Goal: Task Accomplishment & Management: Manage account settings

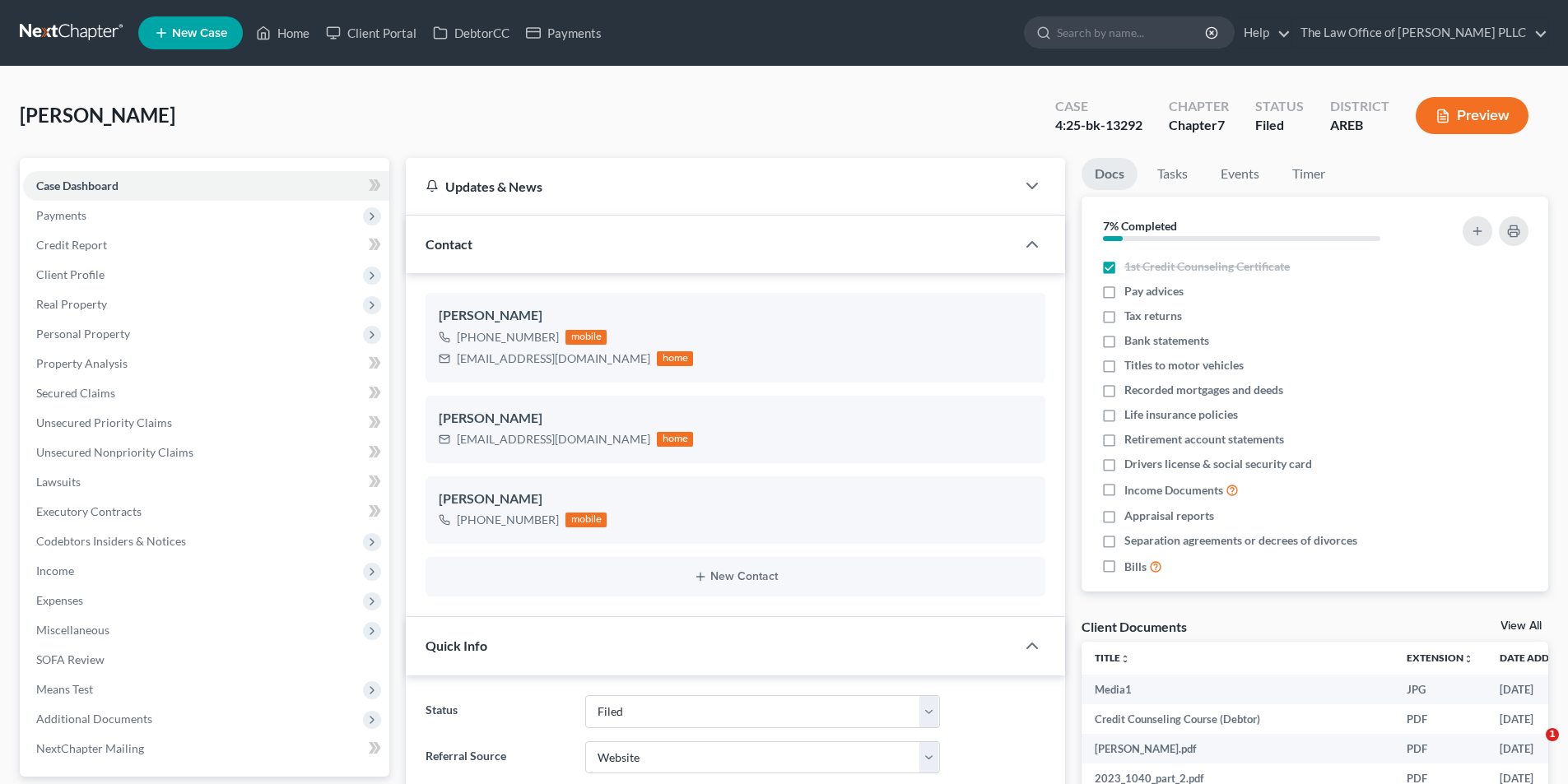
select select "6"
select select "3"
select select "0"
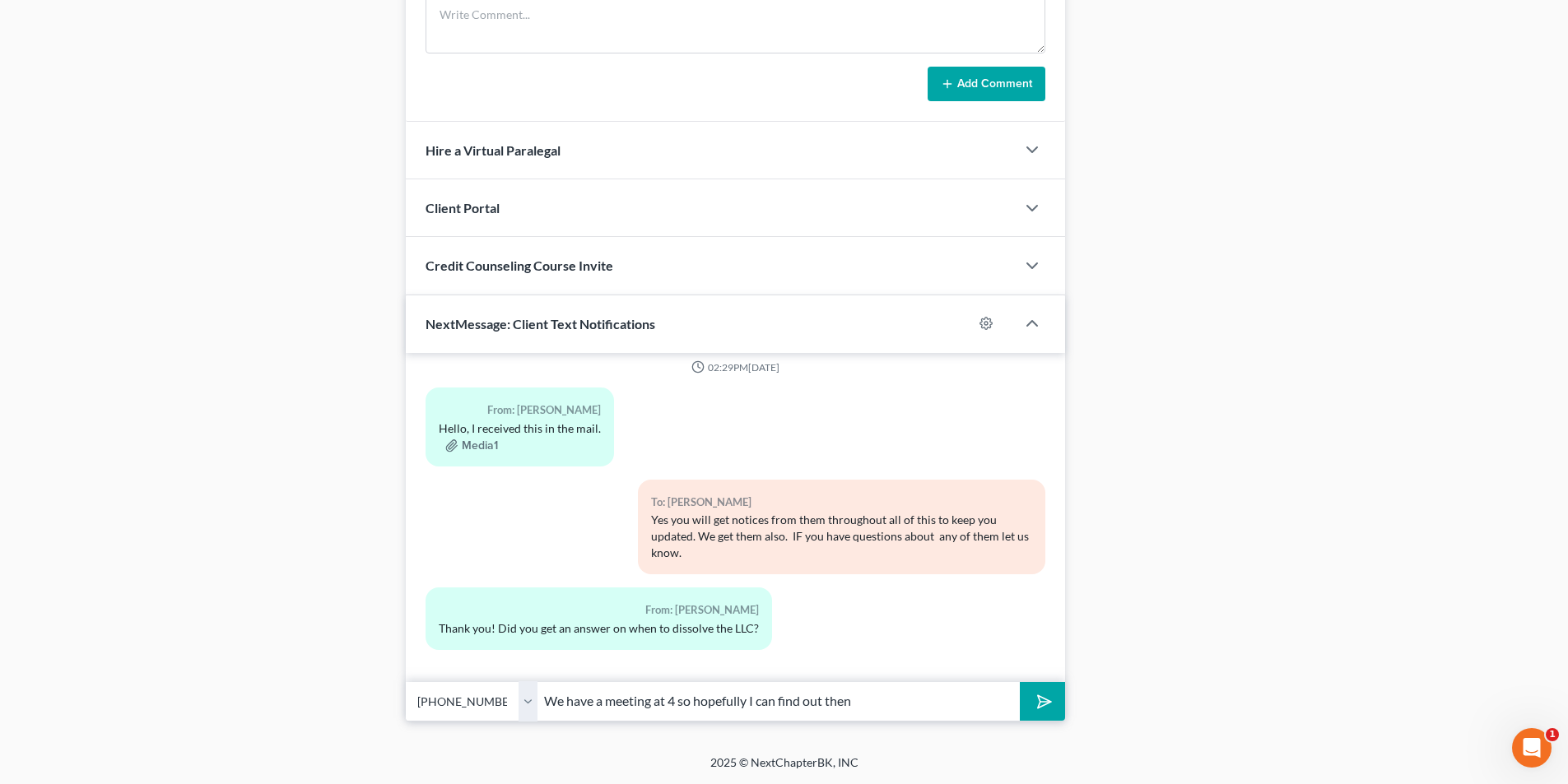
type input "We have a meeting at 4 so hopefully I can find out then"
click at [1041, 699] on icon "submit" at bounding box center [1042, 701] width 23 height 23
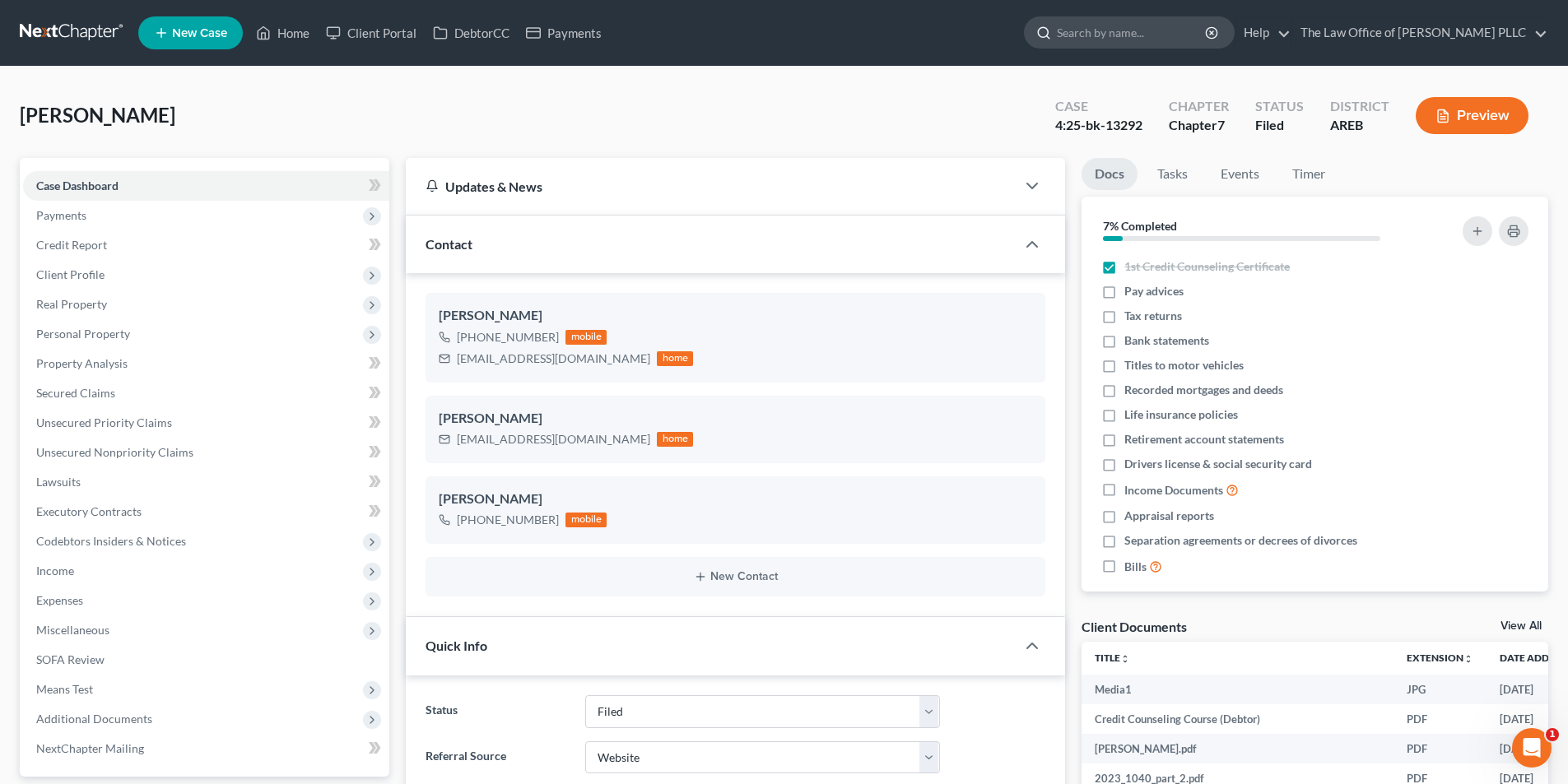
click at [1133, 33] on input "search" at bounding box center [1132, 32] width 150 height 31
type input "[PERSON_NAME]"
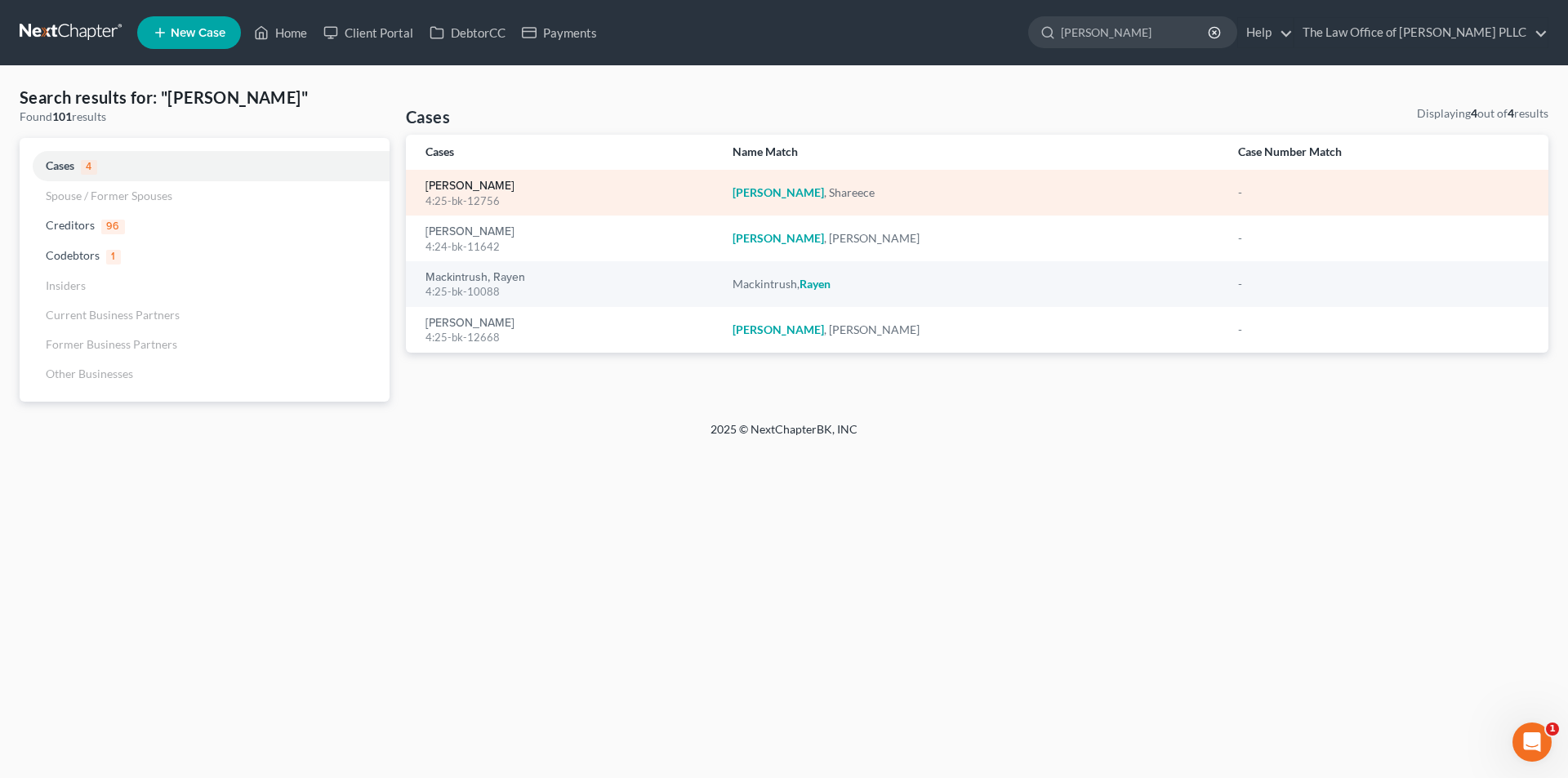
click at [494, 189] on link "[PERSON_NAME]" at bounding box center [470, 186] width 89 height 12
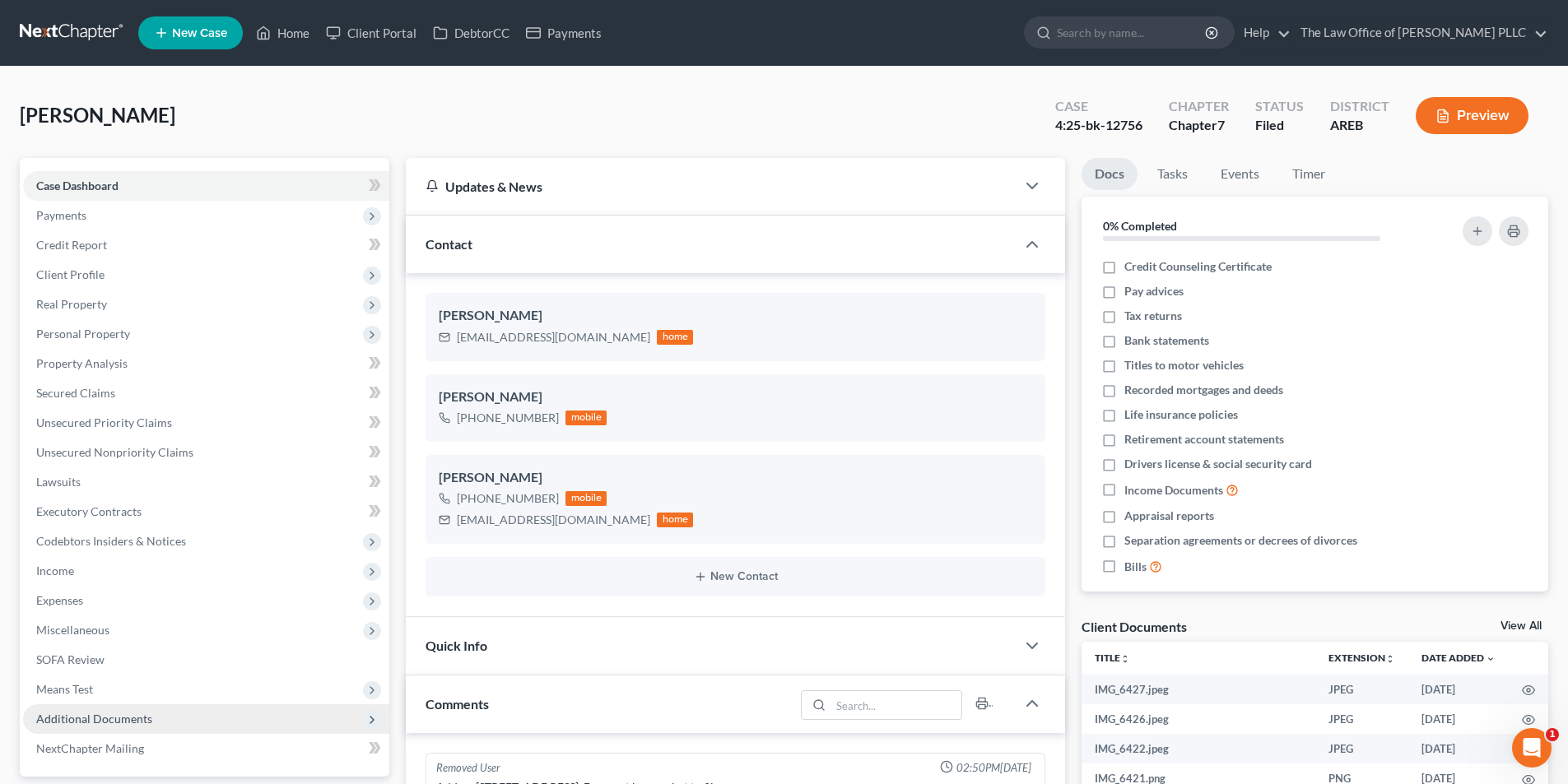
scroll to position [981, 0]
click at [128, 716] on span "Additional Documents" at bounding box center [94, 718] width 116 height 14
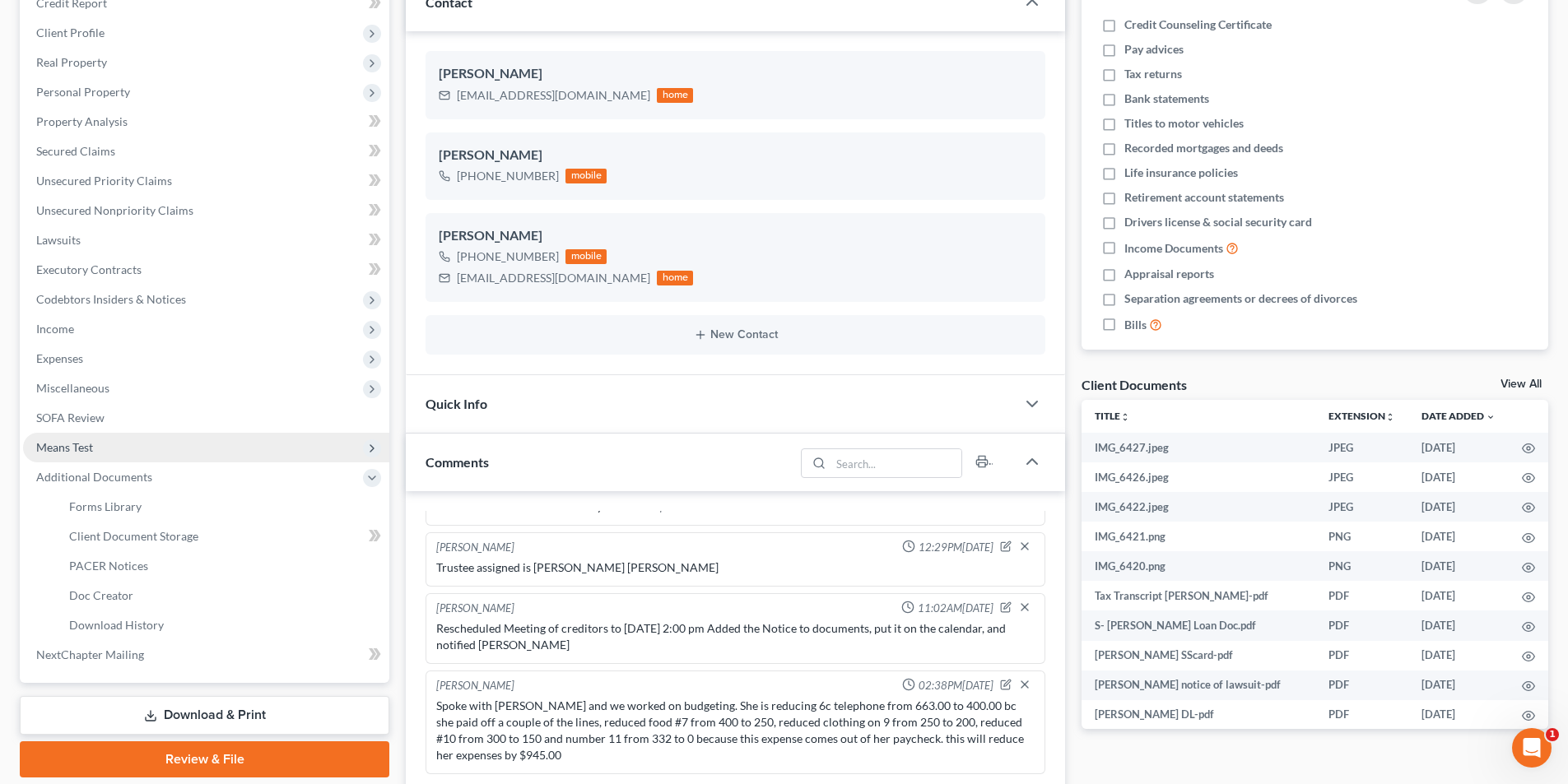
scroll to position [247, 0]
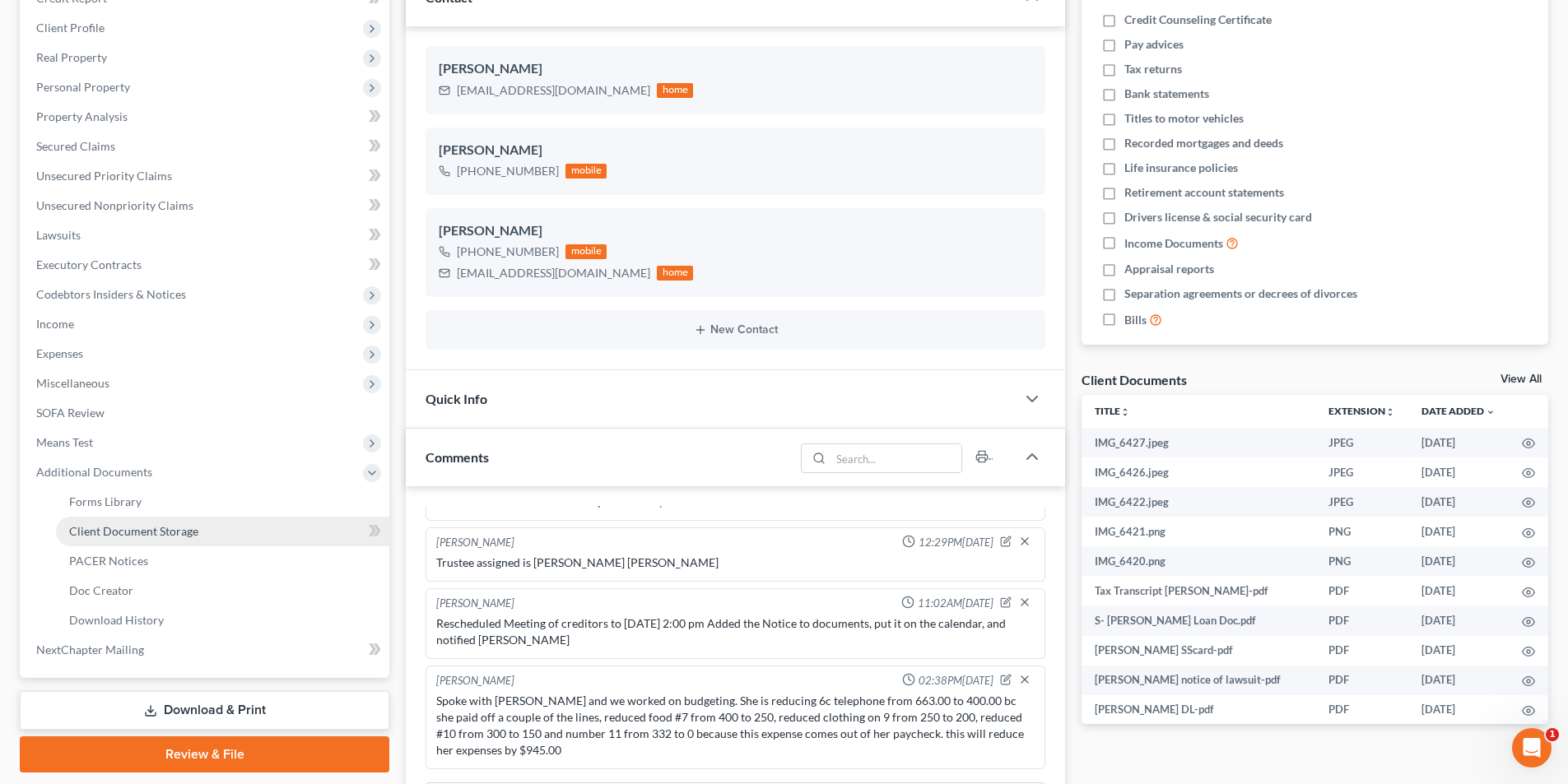
click at [133, 536] on span "Client Document Storage" at bounding box center [134, 531] width 130 height 14
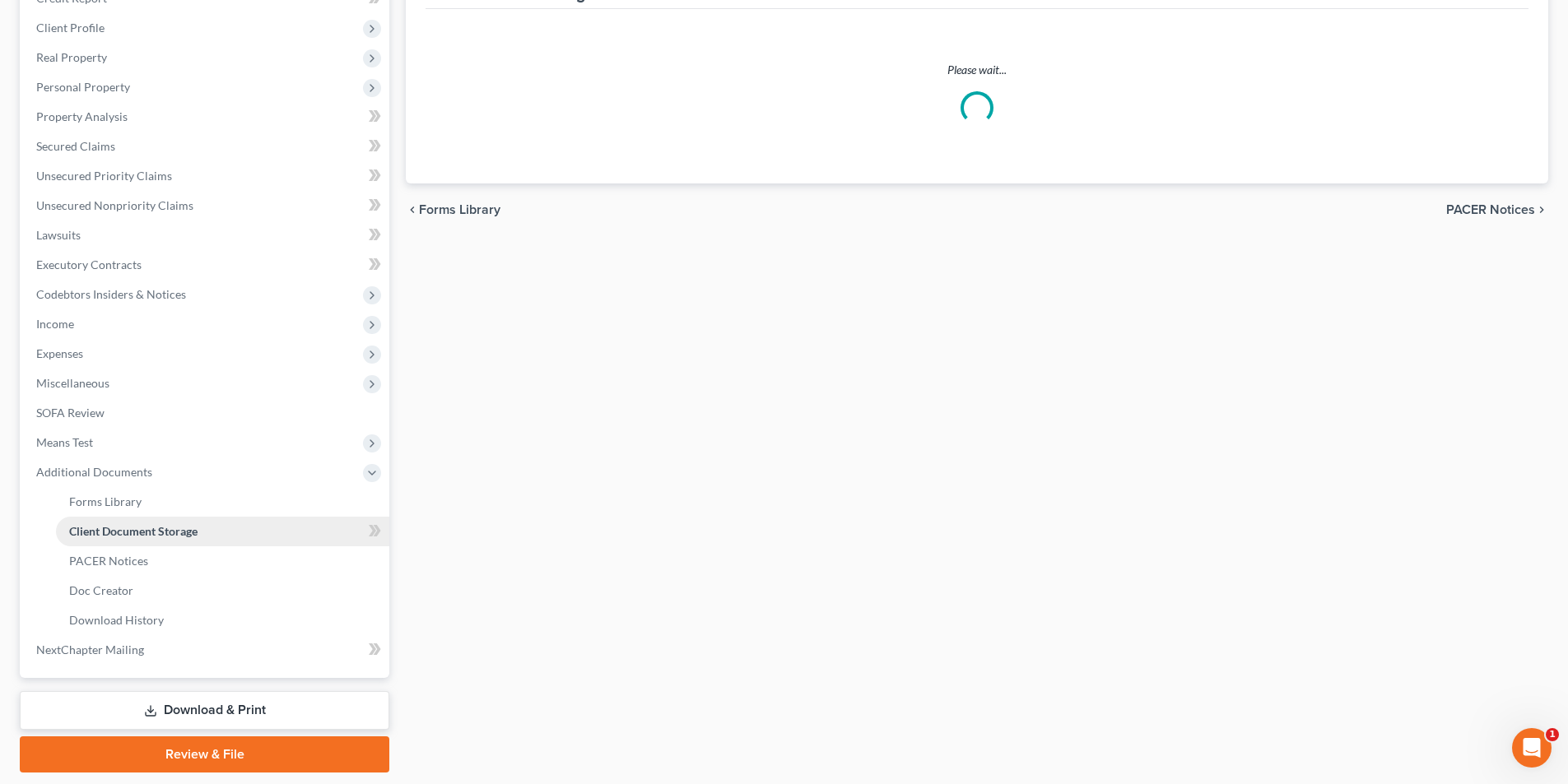
scroll to position [4, 0]
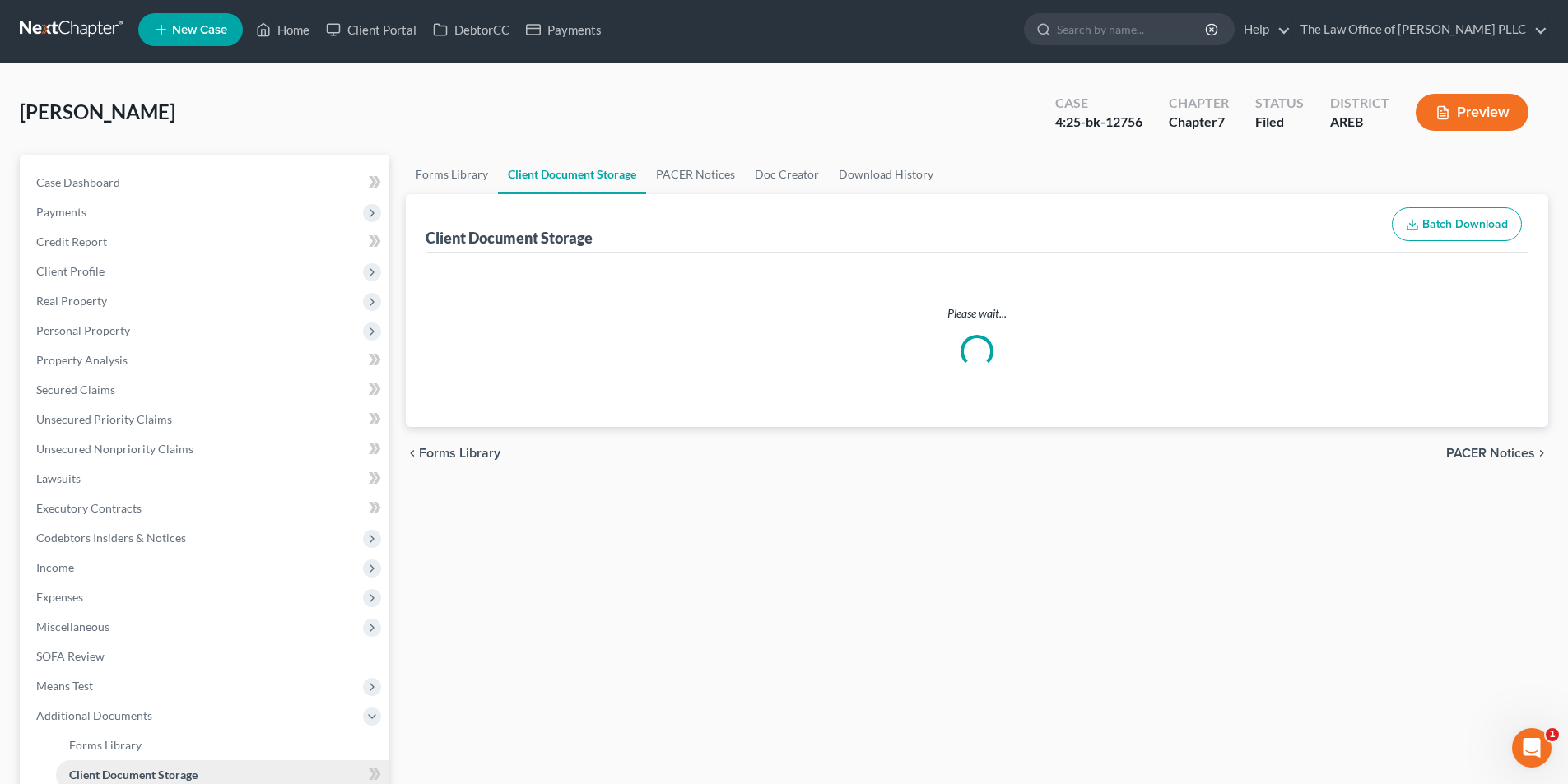
select select "0"
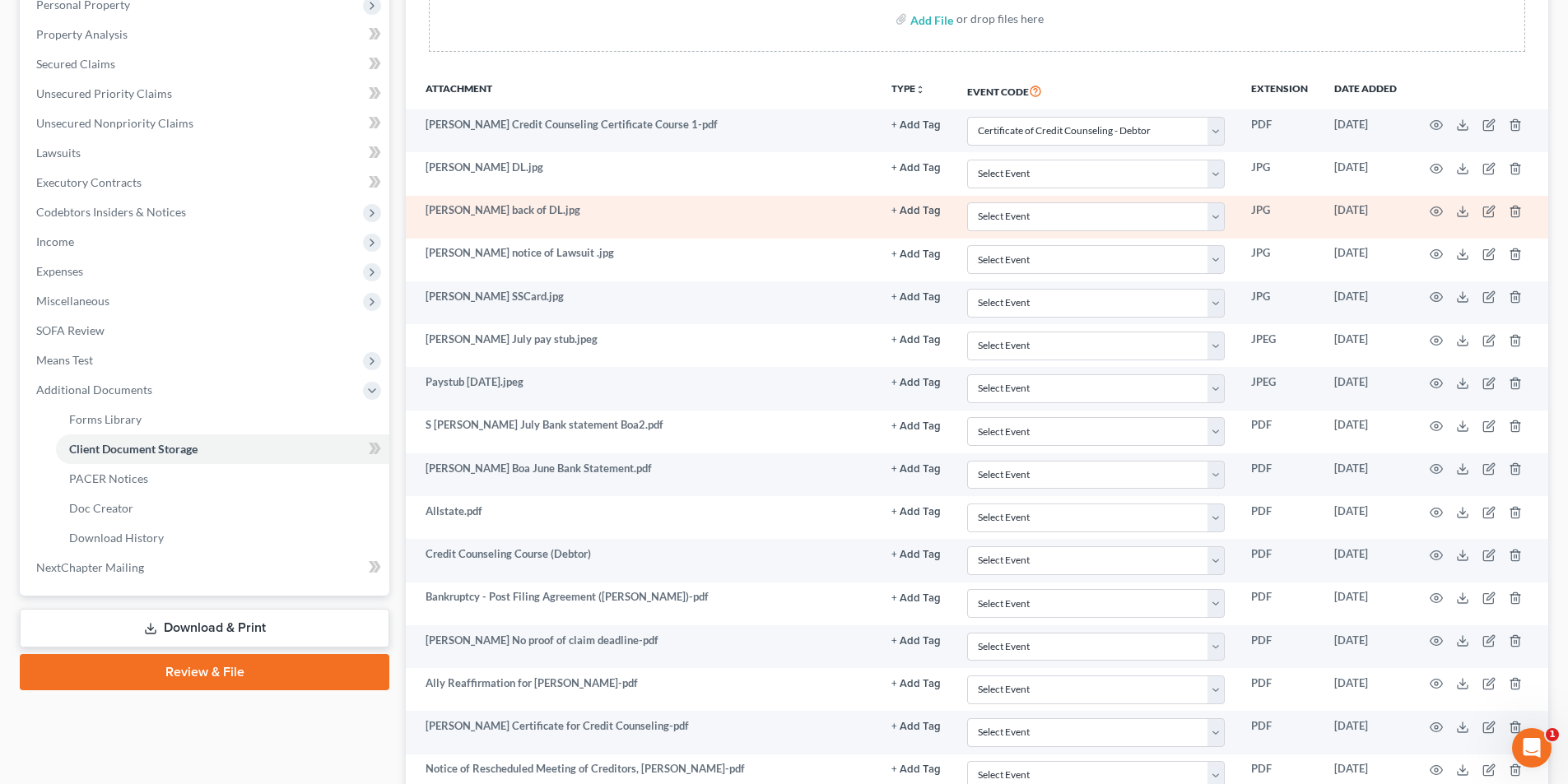
scroll to position [412, 0]
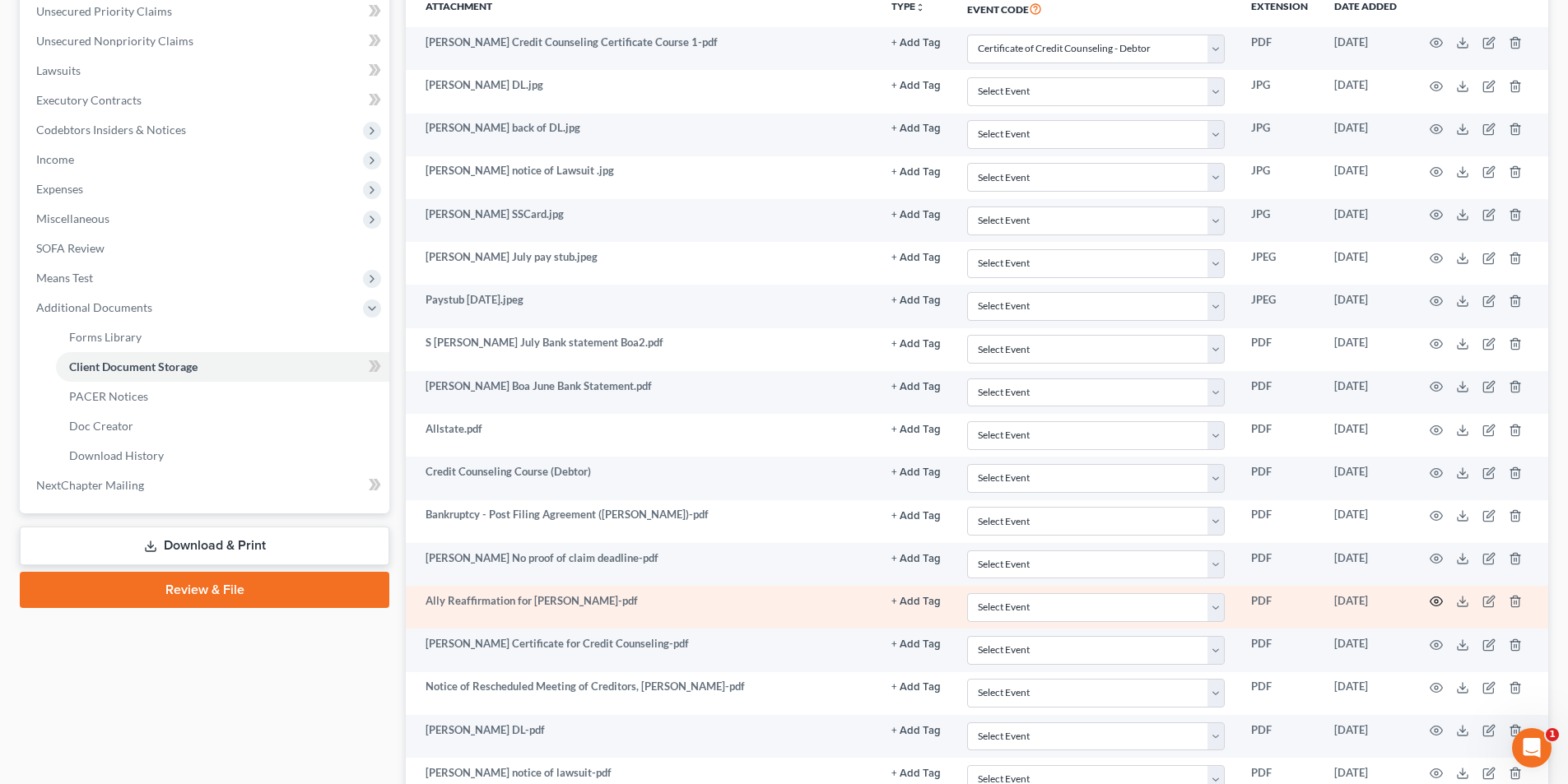
click at [1438, 601] on icon "button" at bounding box center [1436, 601] width 13 height 13
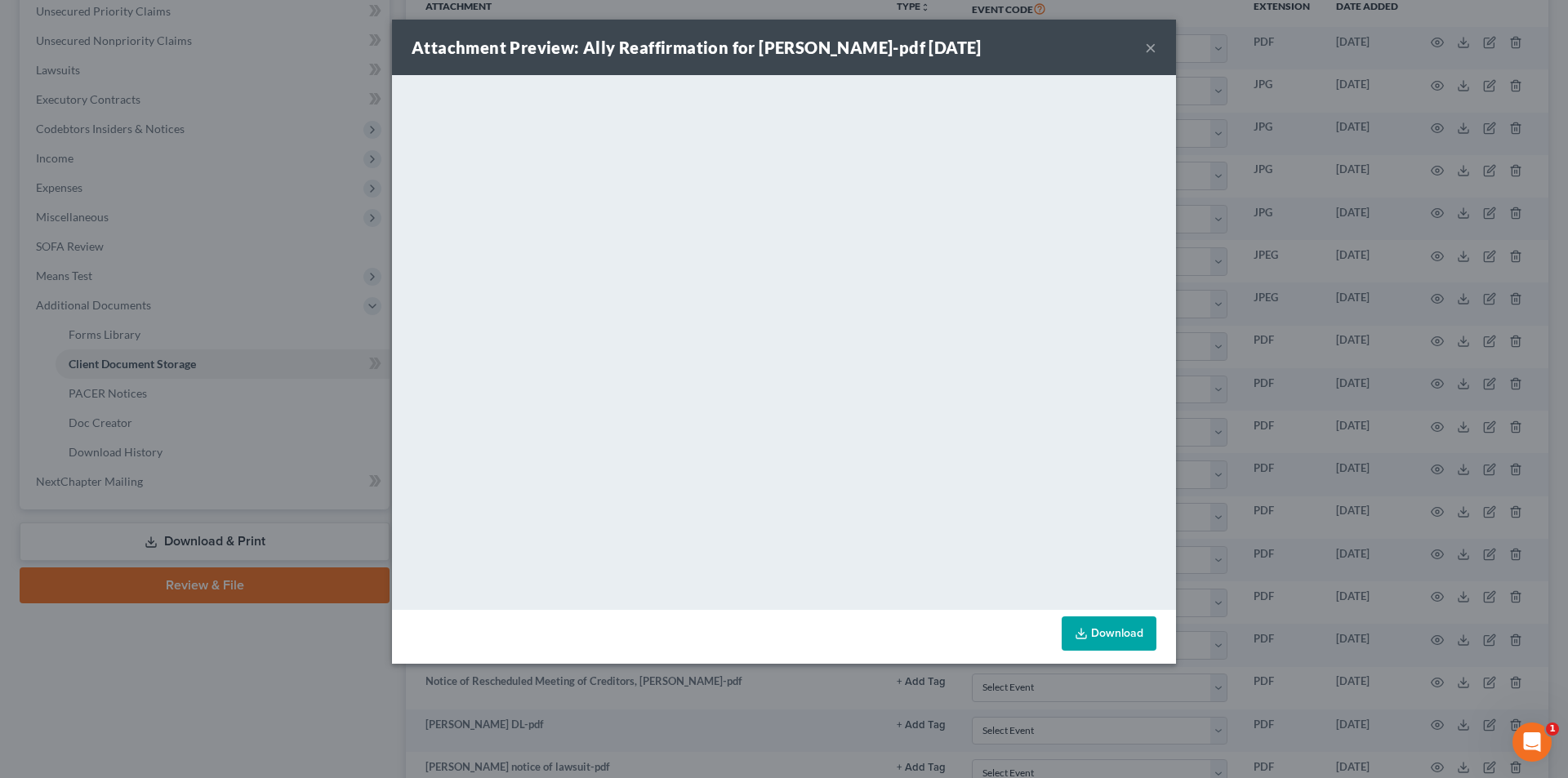
click at [1154, 43] on button "×" at bounding box center [1150, 47] width 12 height 20
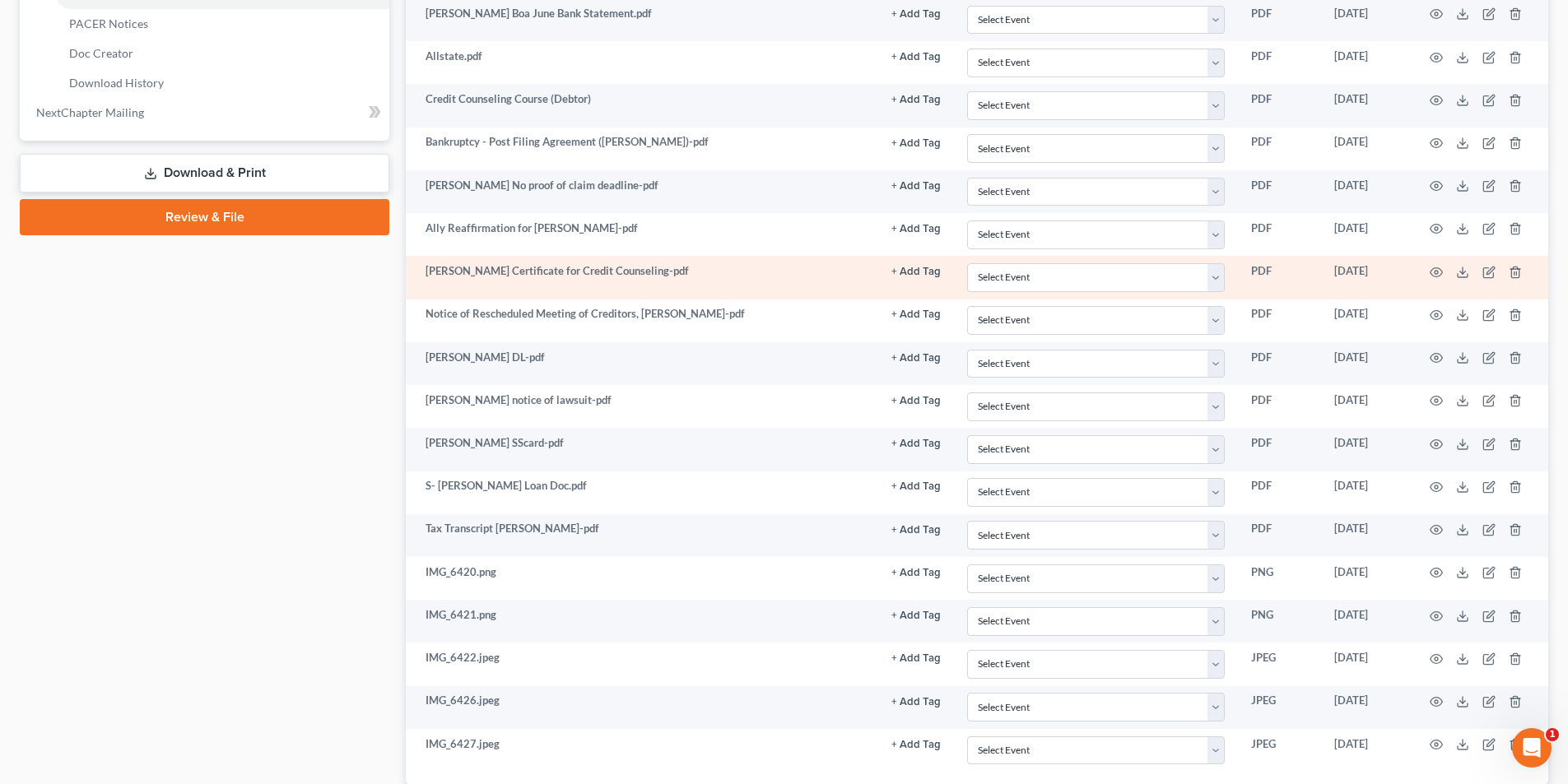
scroll to position [735, 0]
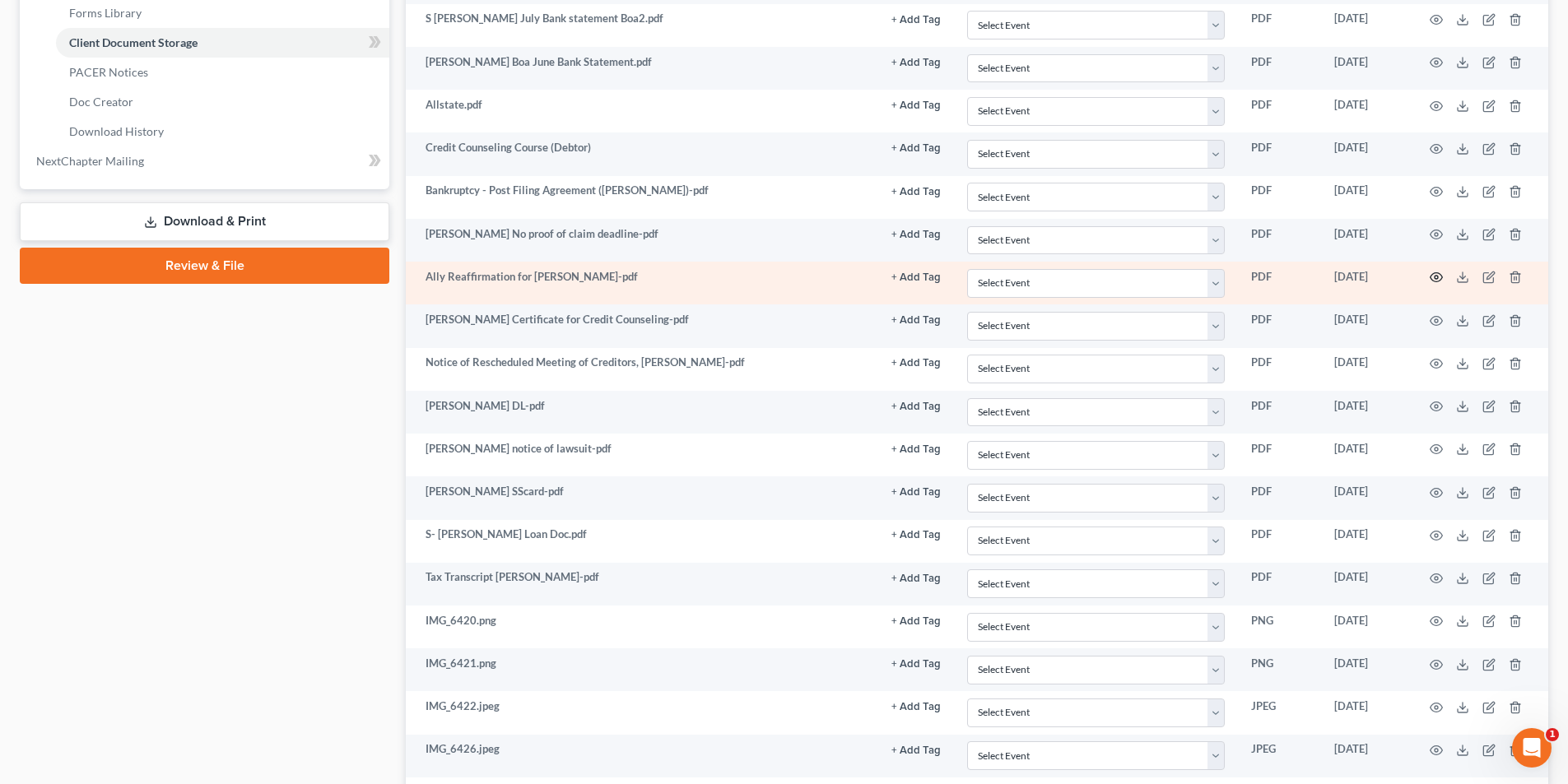
click at [1432, 277] on icon "button" at bounding box center [1436, 277] width 13 height 13
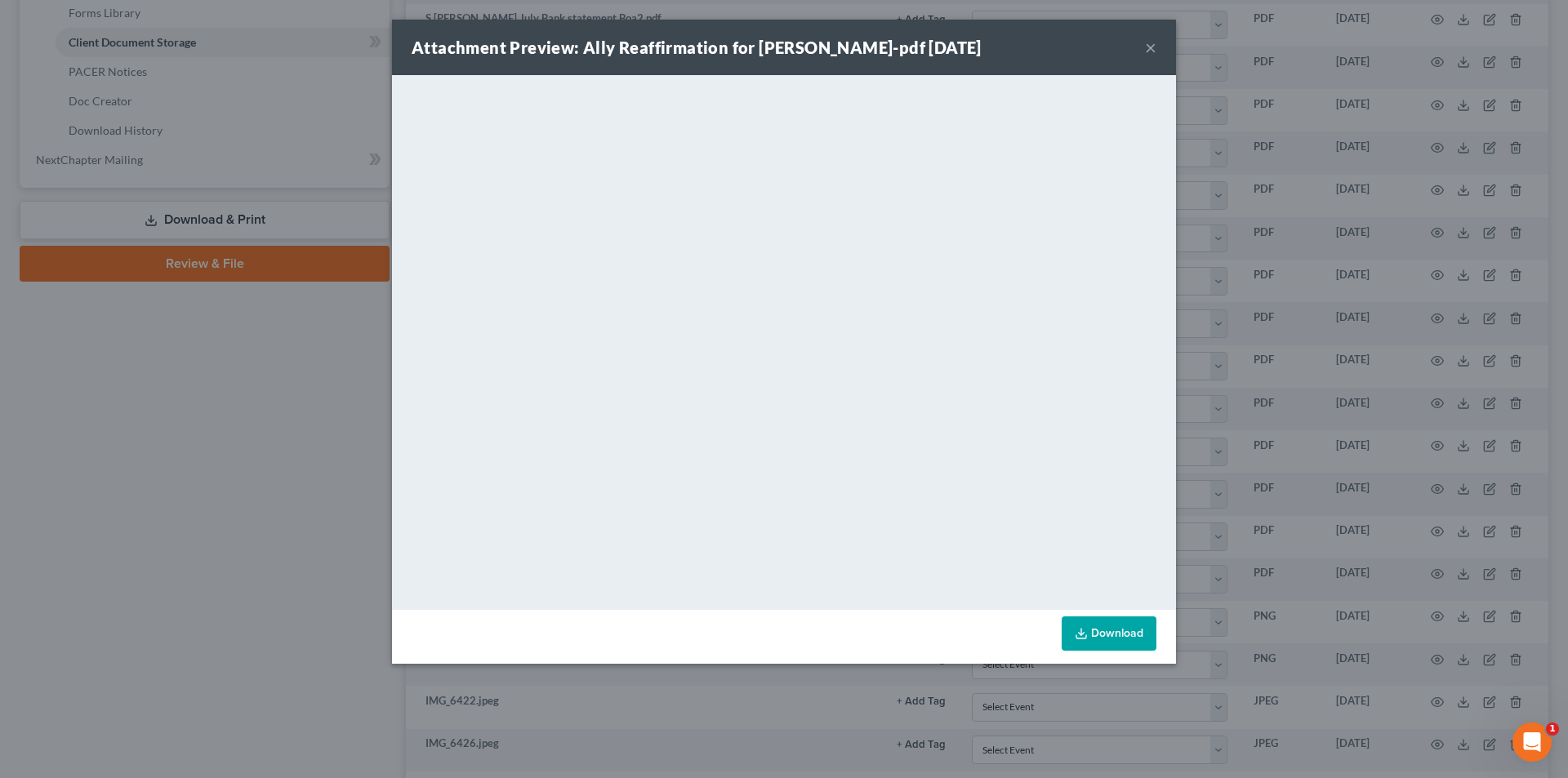
click at [1149, 46] on button "×" at bounding box center [1150, 47] width 12 height 20
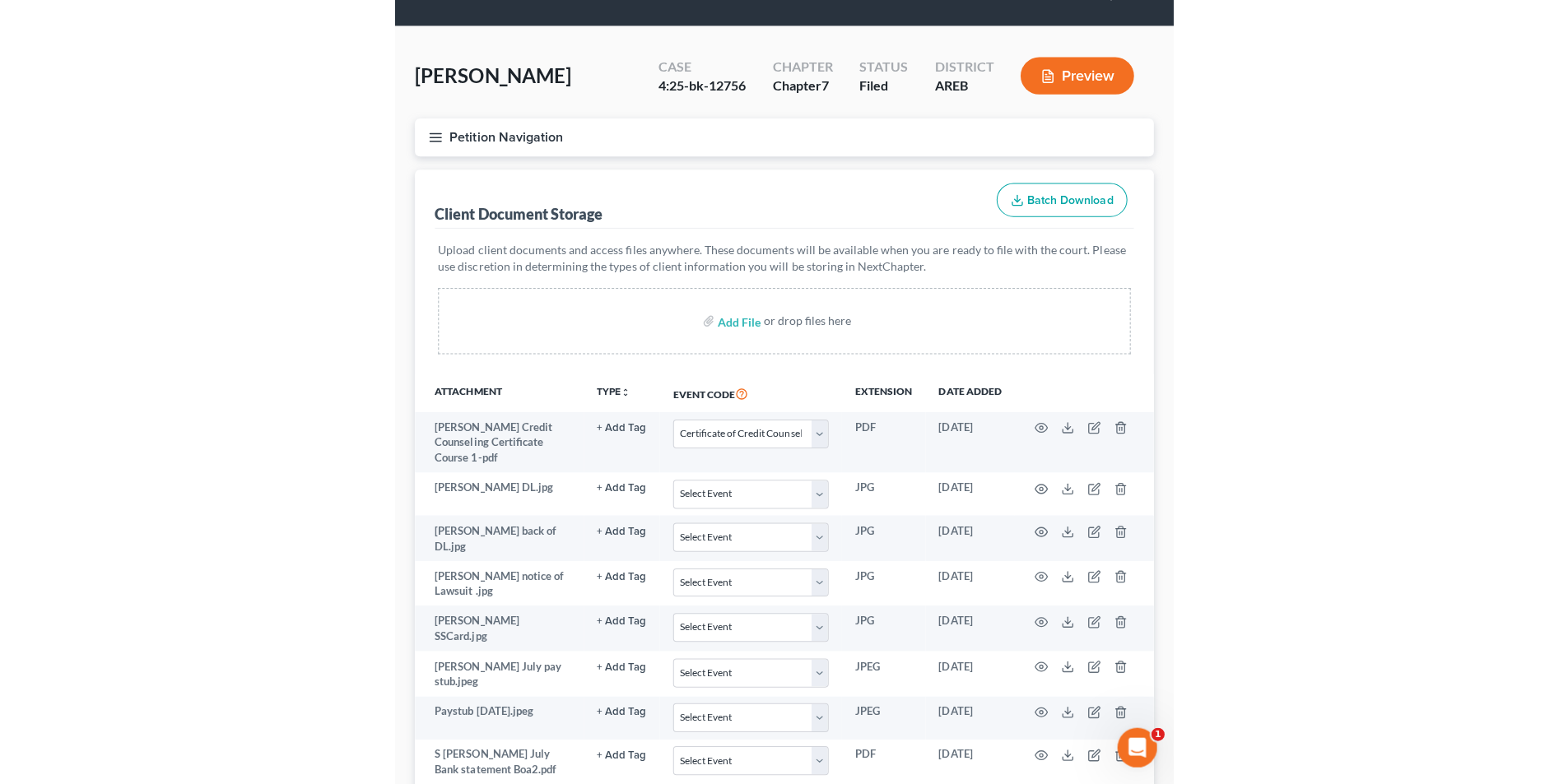
scroll to position [0, 0]
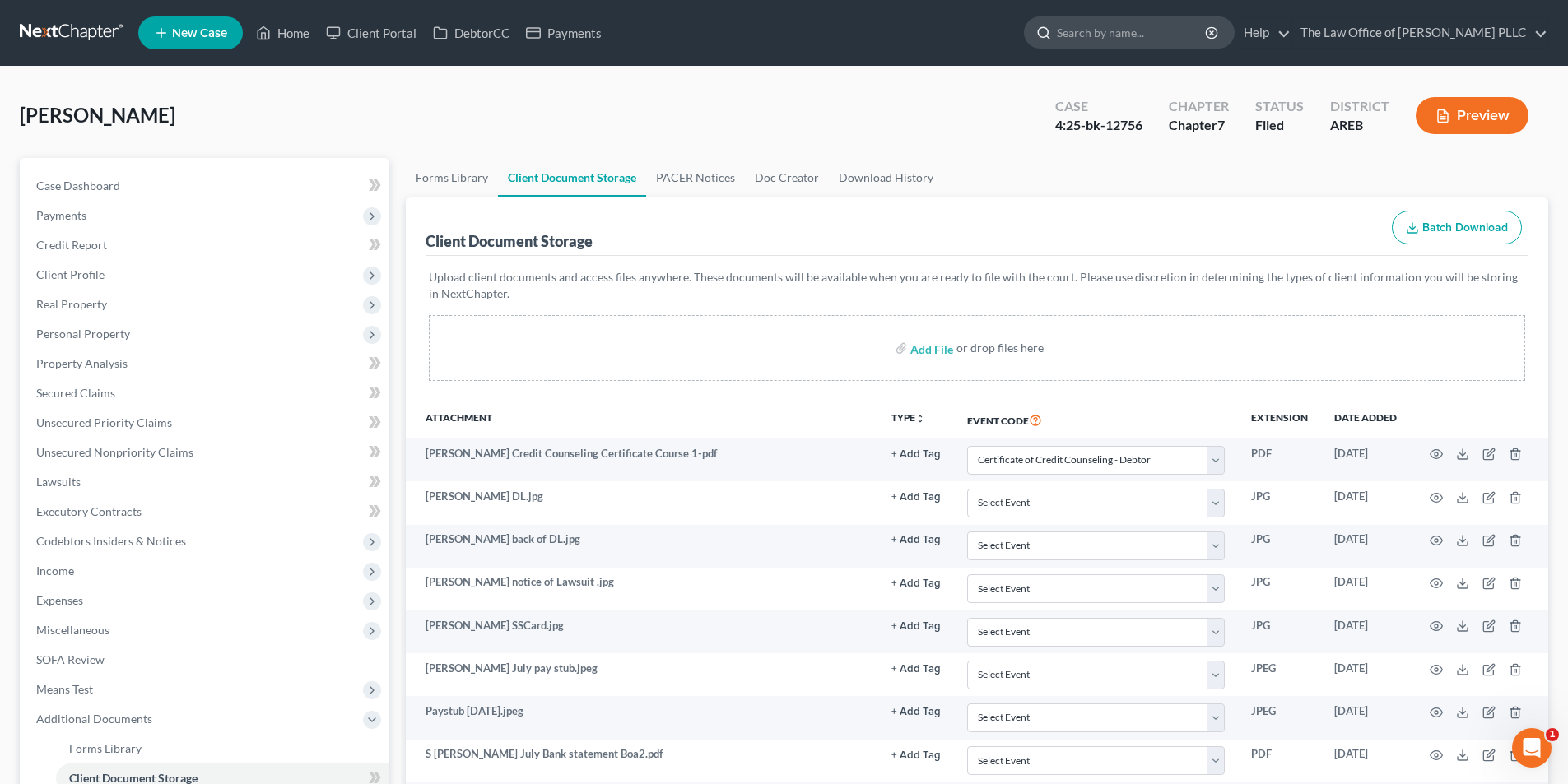
click at [1135, 32] on input "search" at bounding box center [1132, 32] width 150 height 31
type input "[PERSON_NAME]"
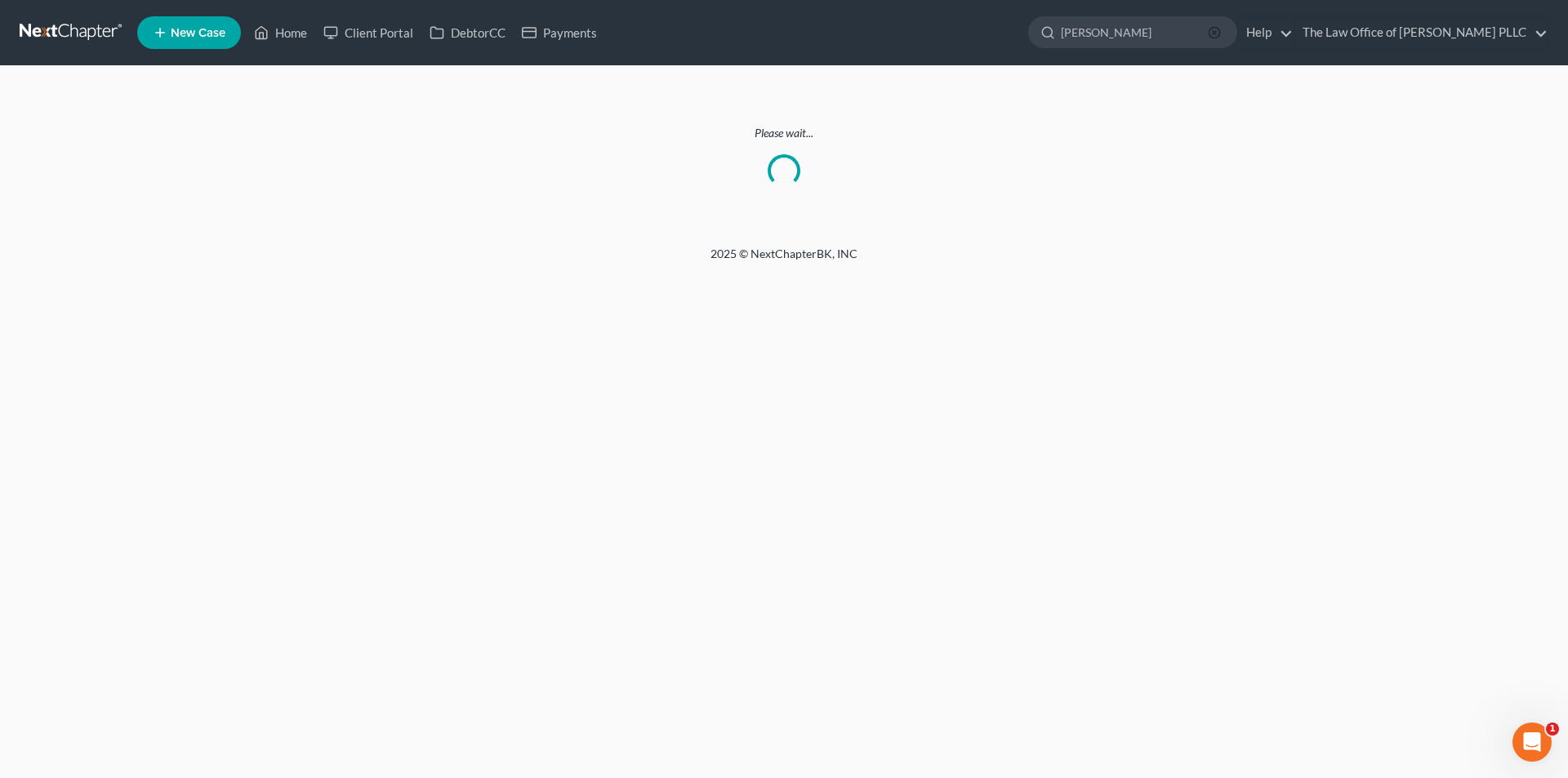
click at [1215, 31] on line "button" at bounding box center [1215, 33] width 4 height 4
click at [1185, 36] on input "search" at bounding box center [1135, 32] width 149 height 30
type input "[PERSON_NAME]"
click at [289, 27] on link "Home" at bounding box center [280, 32] width 70 height 29
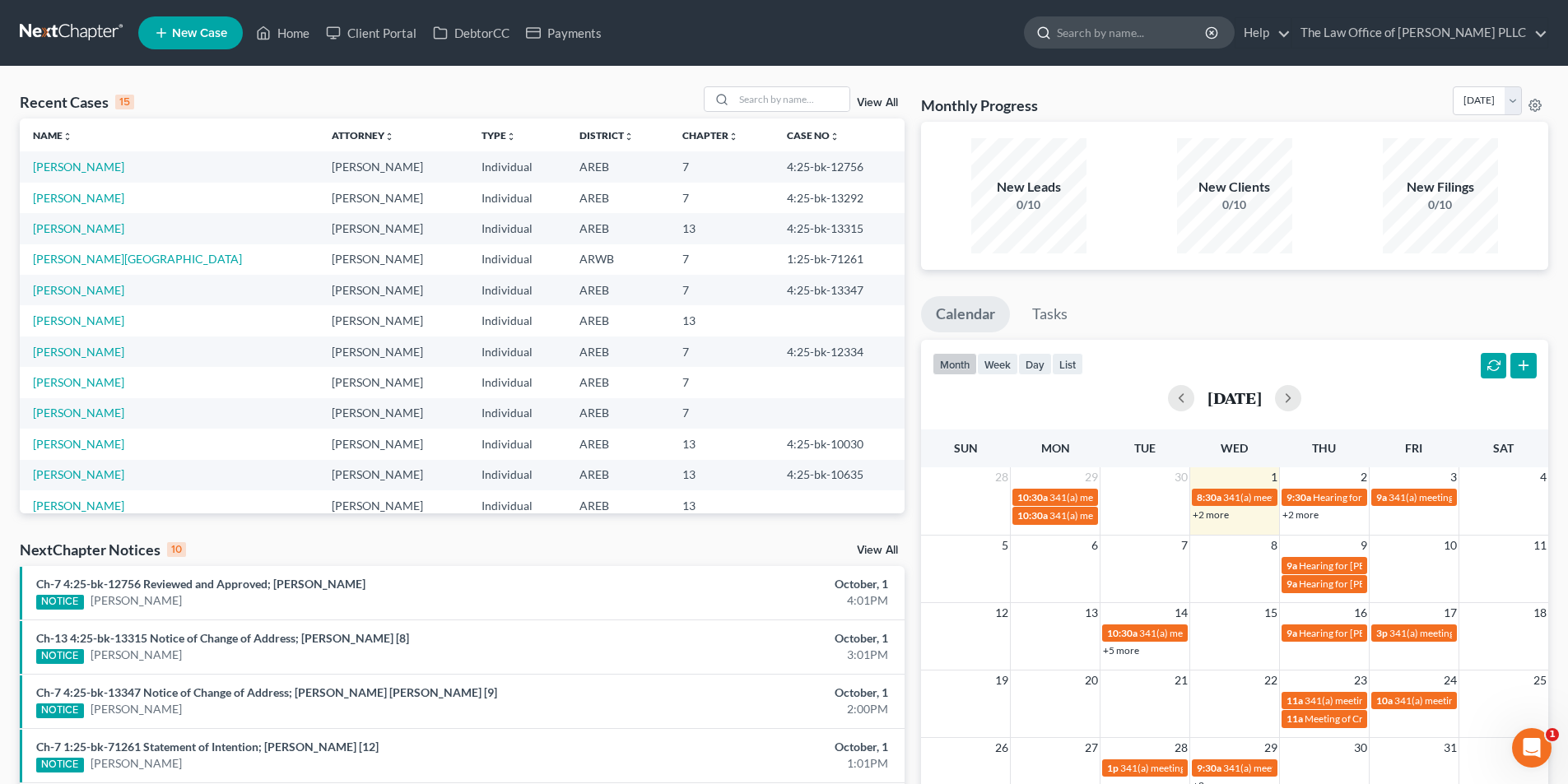
click at [1127, 45] on input "search" at bounding box center [1132, 32] width 150 height 31
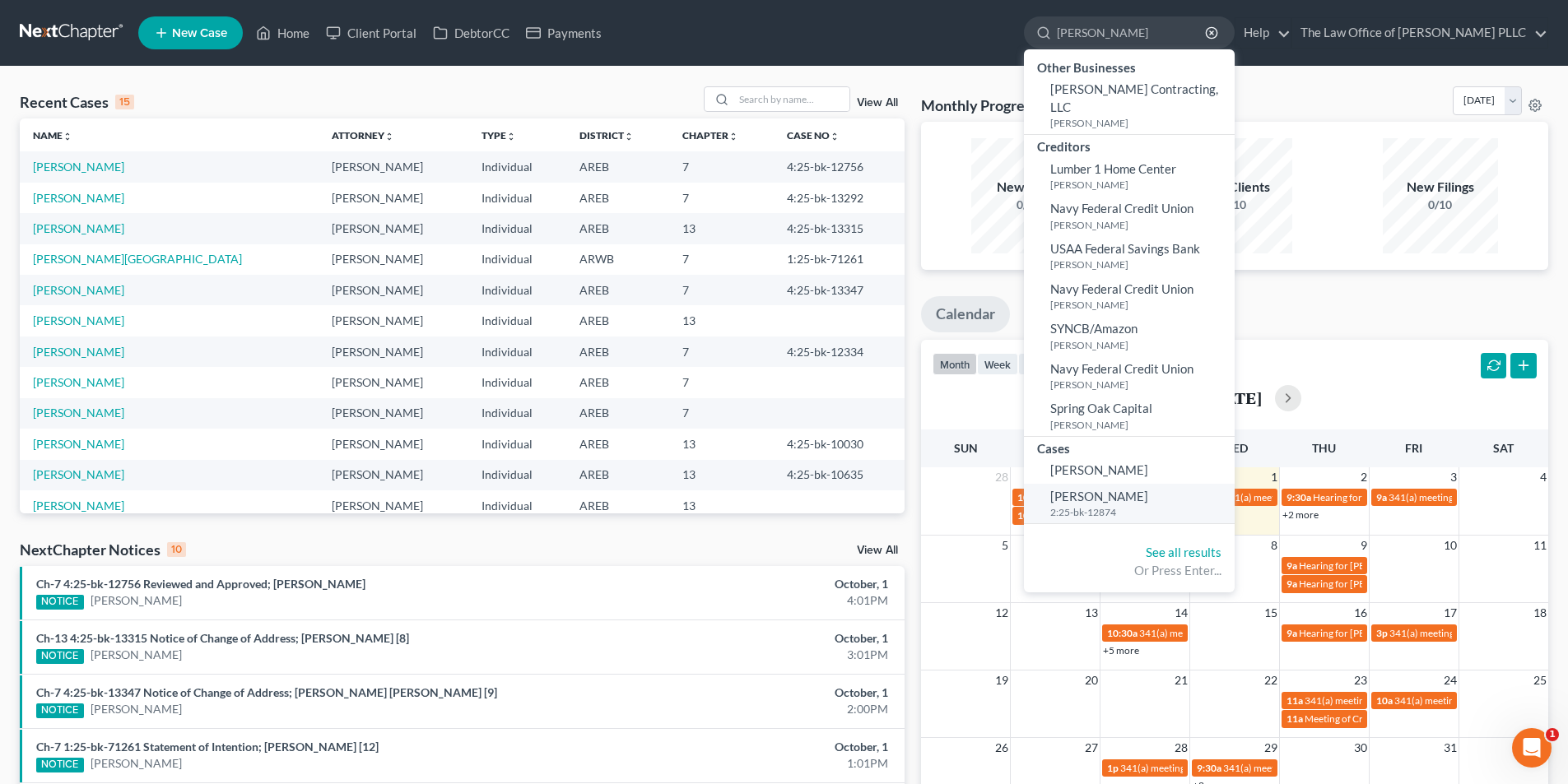
type input "[PERSON_NAME]"
click at [1109, 489] on span "[PERSON_NAME]" at bounding box center [1099, 496] width 98 height 14
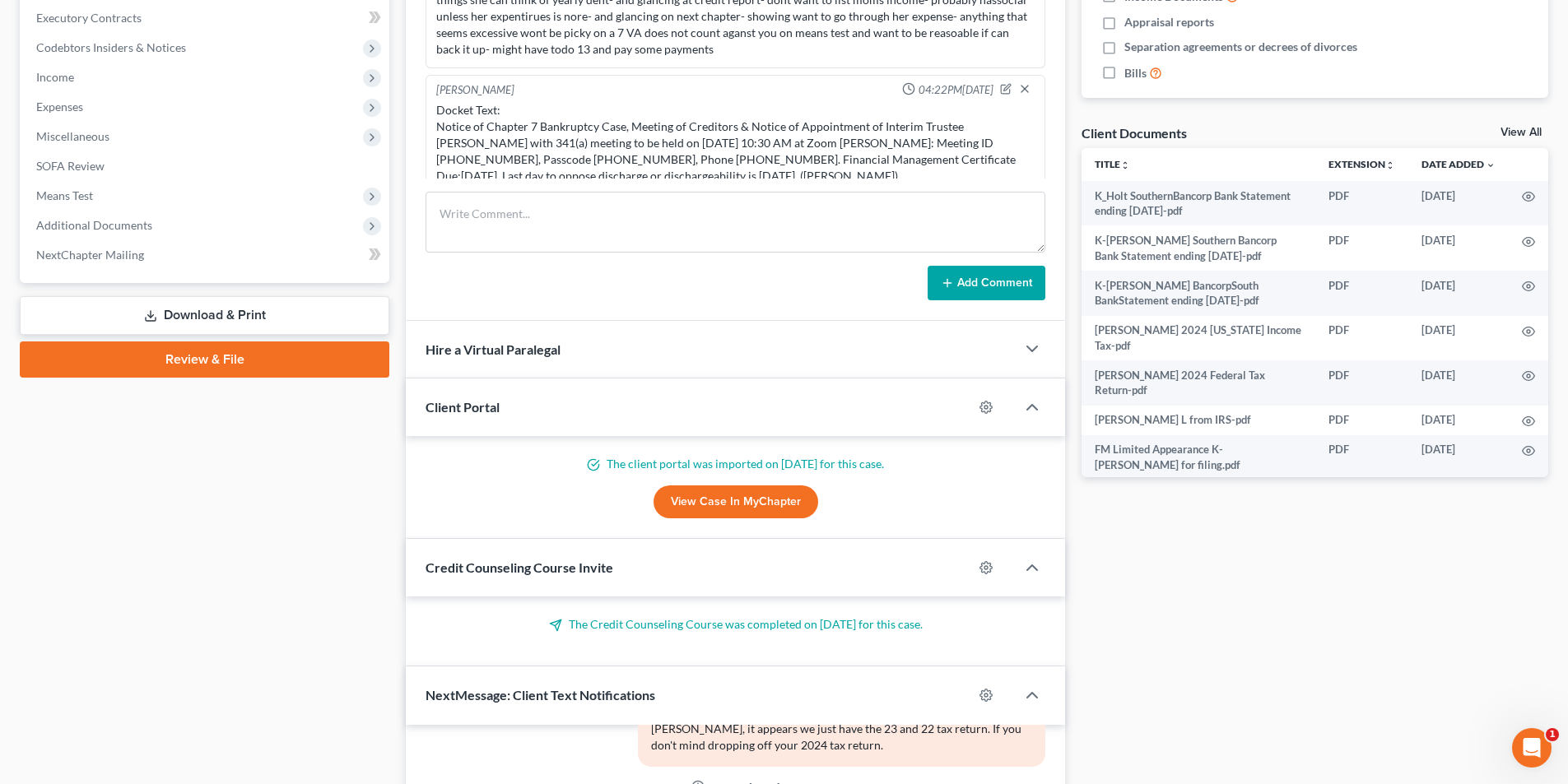
scroll to position [576, 0]
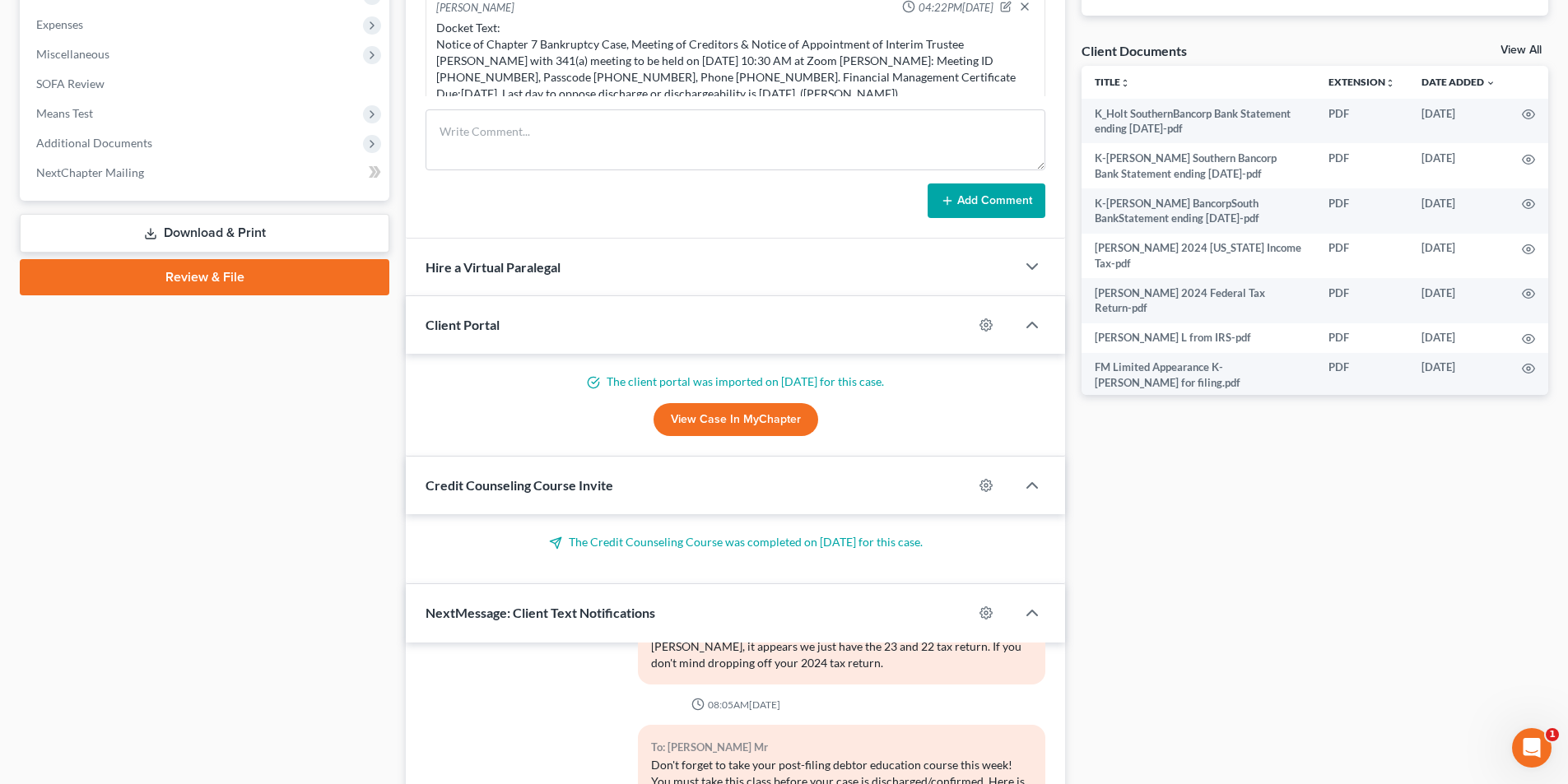
click at [492, 491] on span "Credit Counseling Course Invite" at bounding box center [519, 485] width 188 height 15
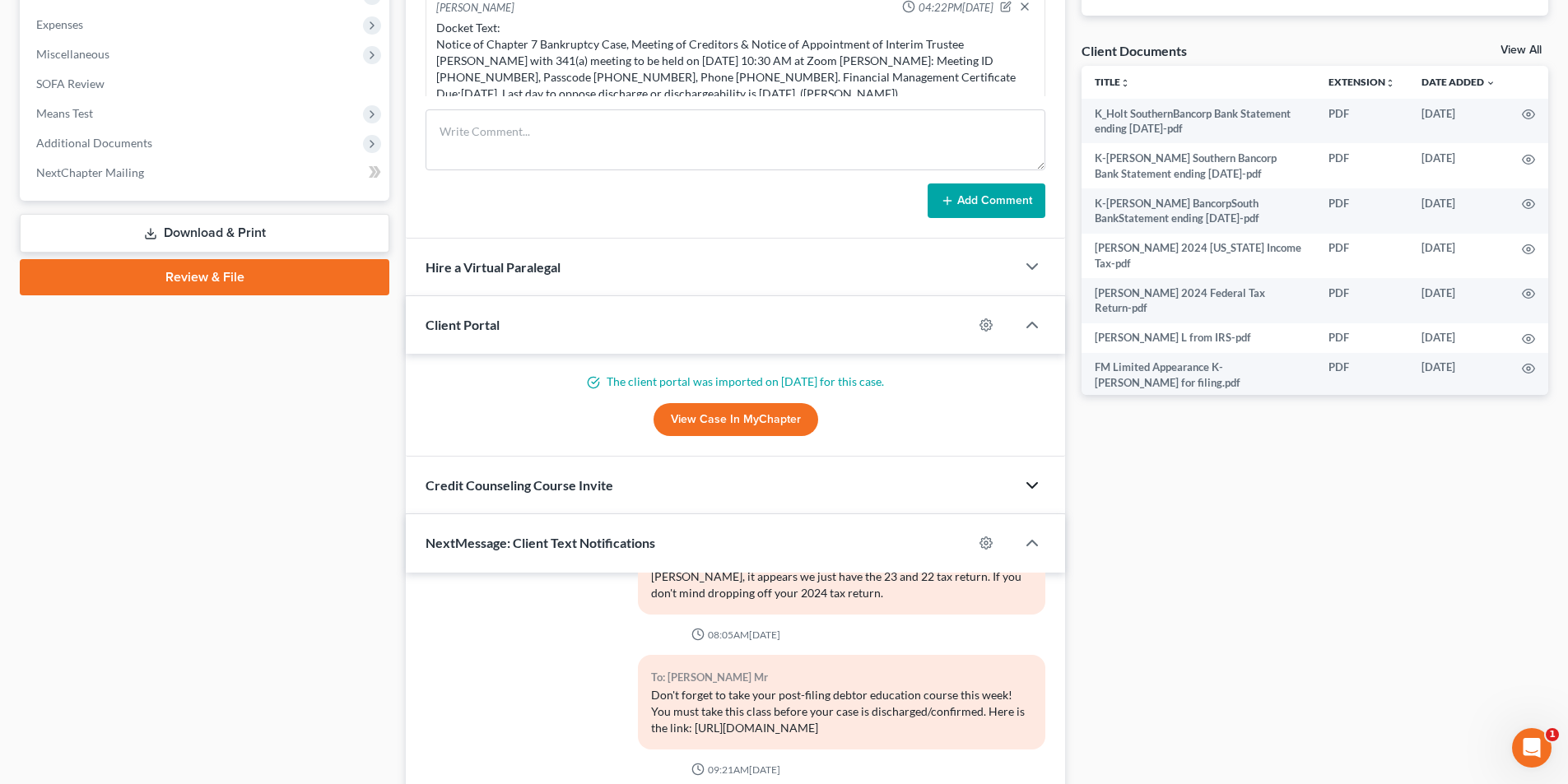
click at [1039, 484] on icon "button" at bounding box center [1032, 486] width 20 height 20
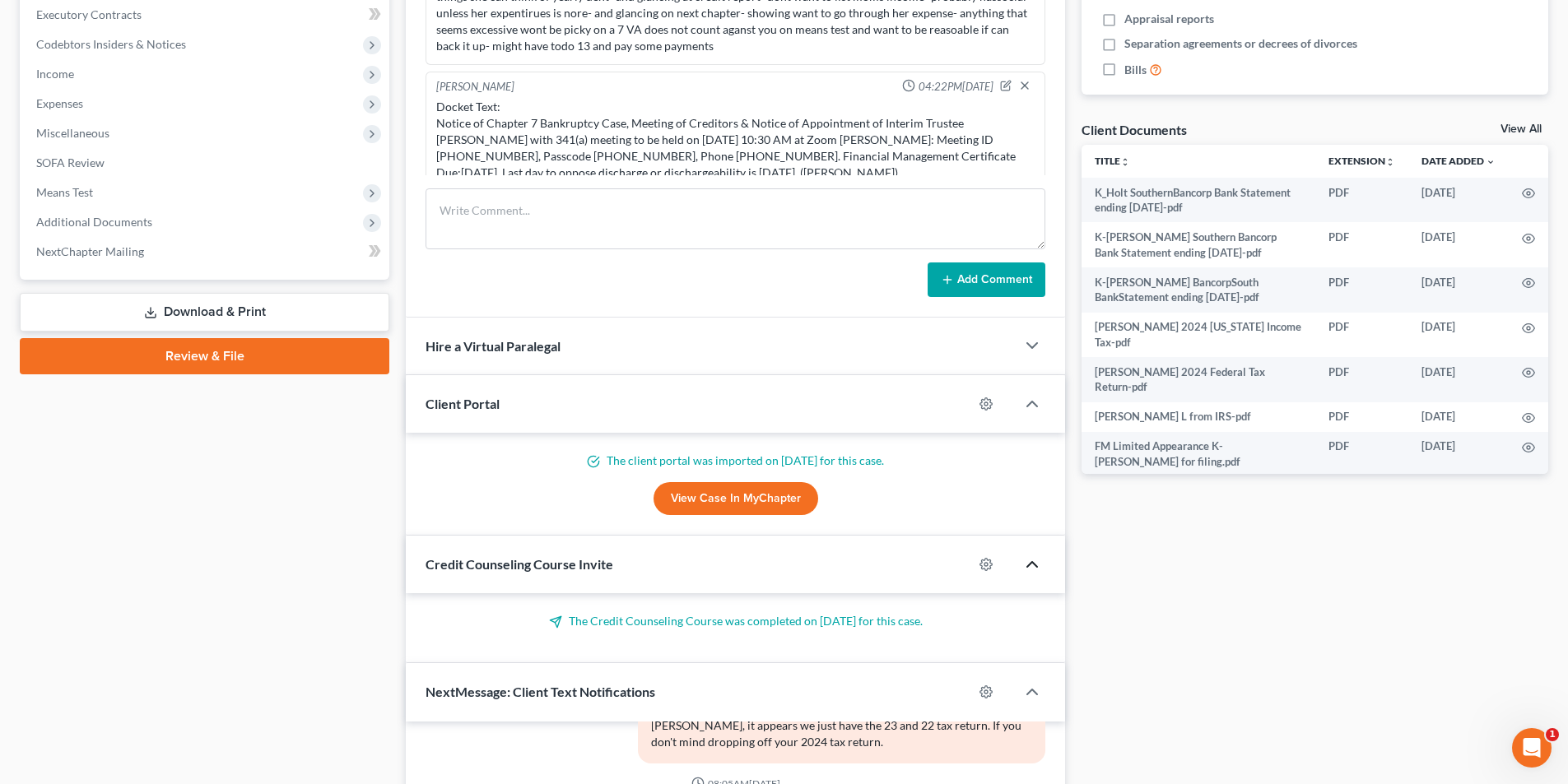
scroll to position [494, 0]
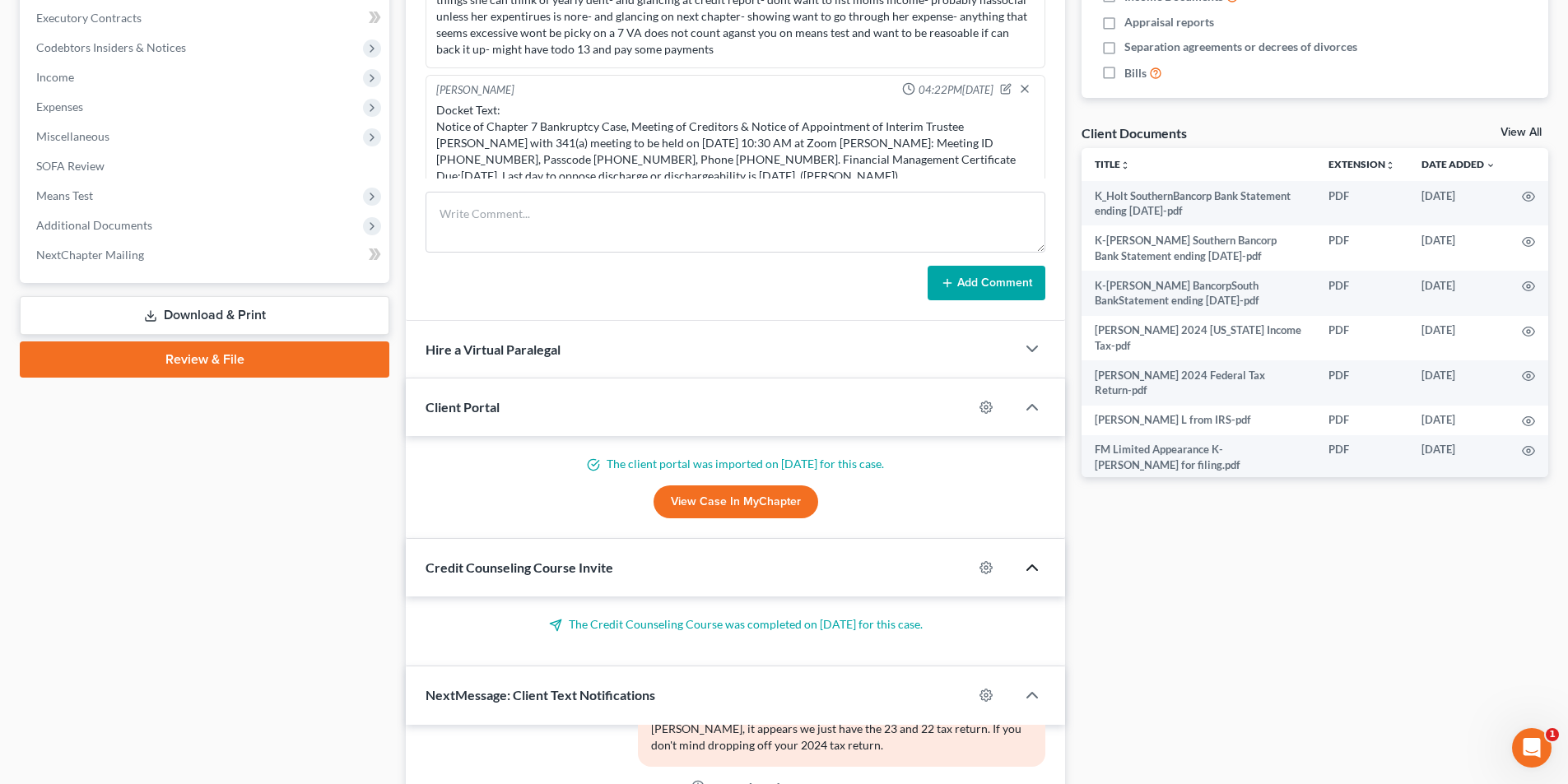
click at [667, 469] on p "The client portal was imported on [DATE] for this case." at bounding box center [735, 464] width 620 height 16
click at [489, 574] on span "Credit Counseling Course Invite" at bounding box center [519, 566] width 188 height 15
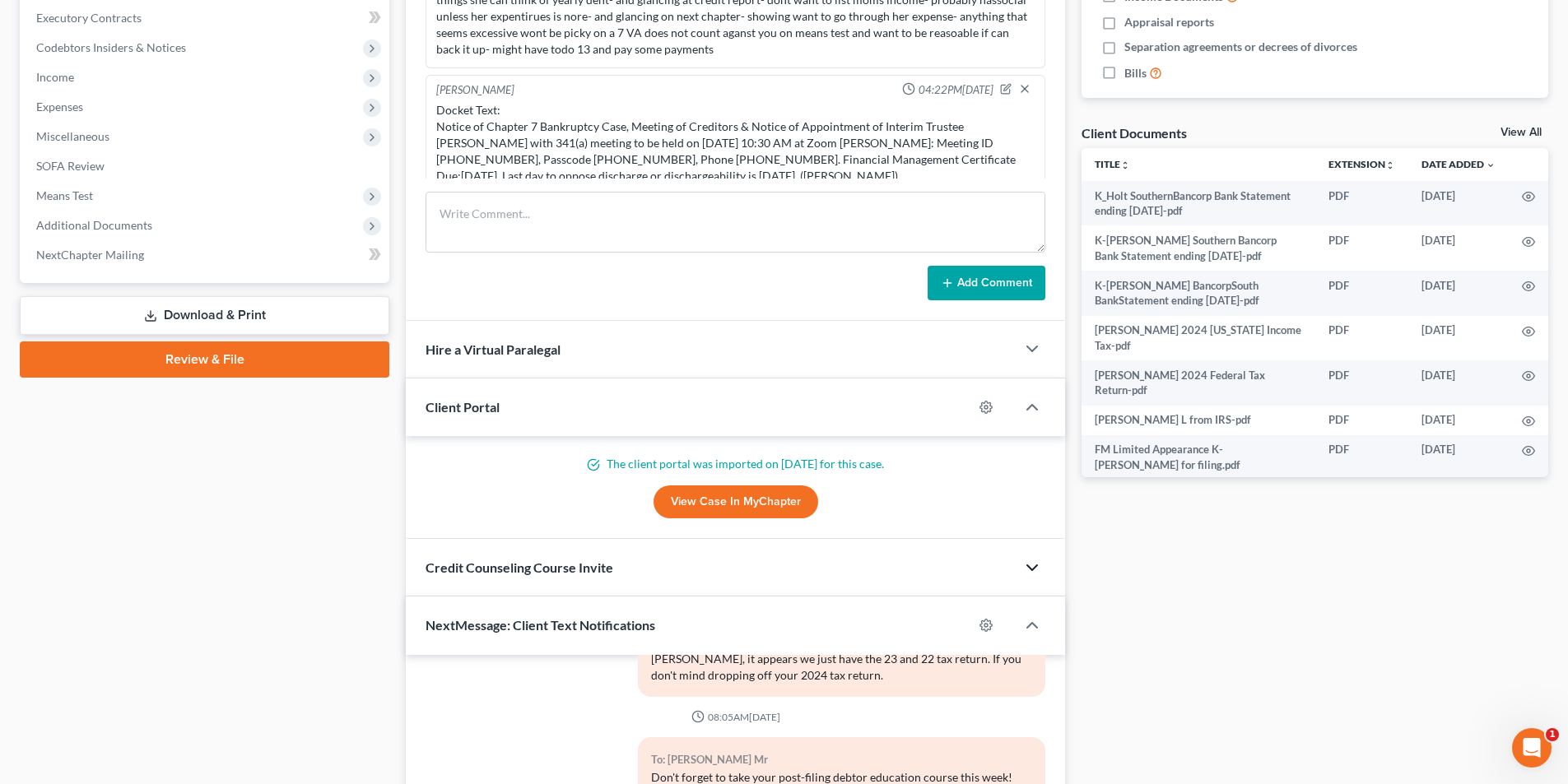
drag, startPoint x: 491, startPoint y: 573, endPoint x: 820, endPoint y: 547, distance: 330.0
click at [495, 572] on span "Credit Counseling Course Invite" at bounding box center [519, 566] width 188 height 15
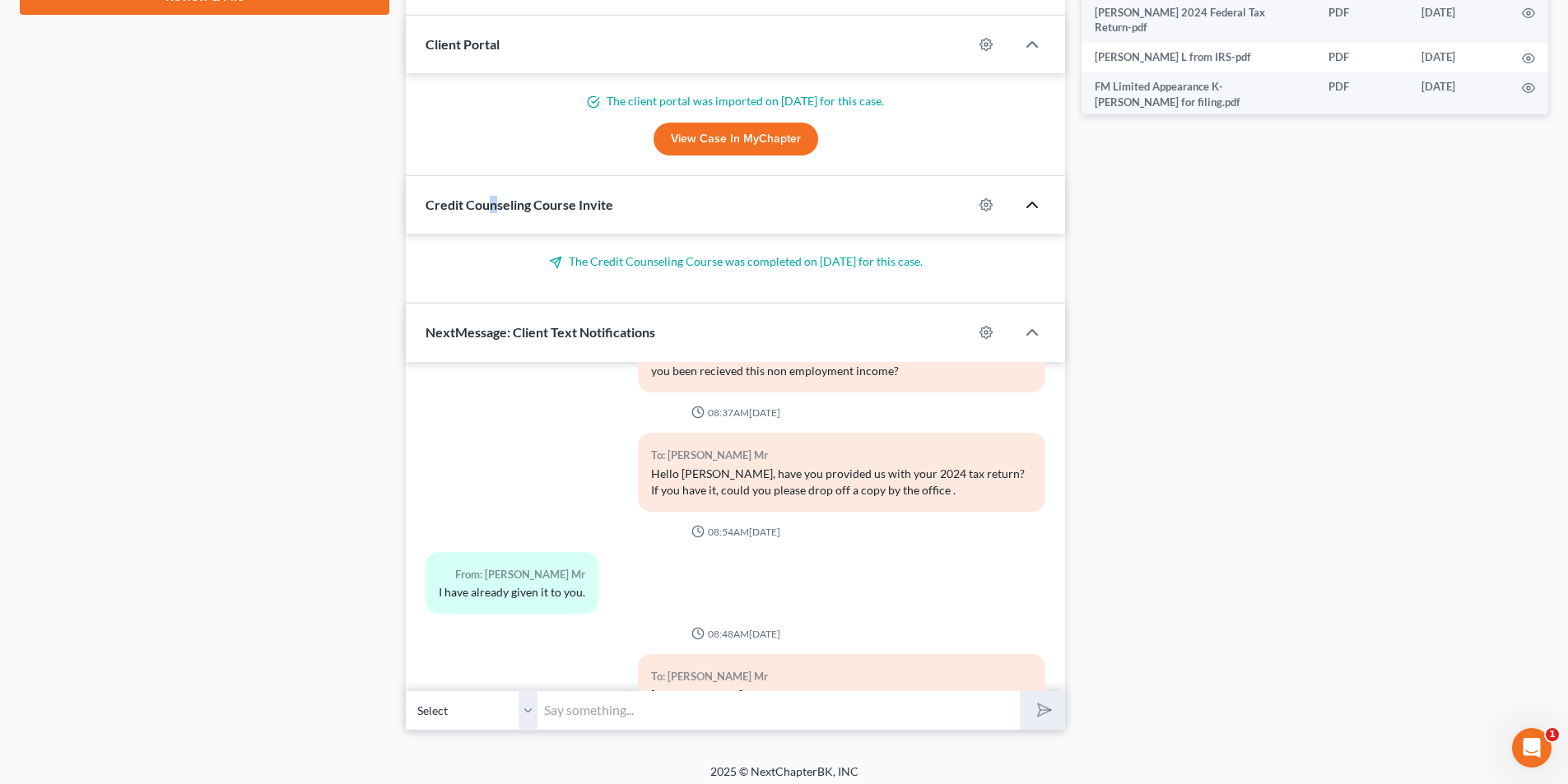
scroll to position [866, 0]
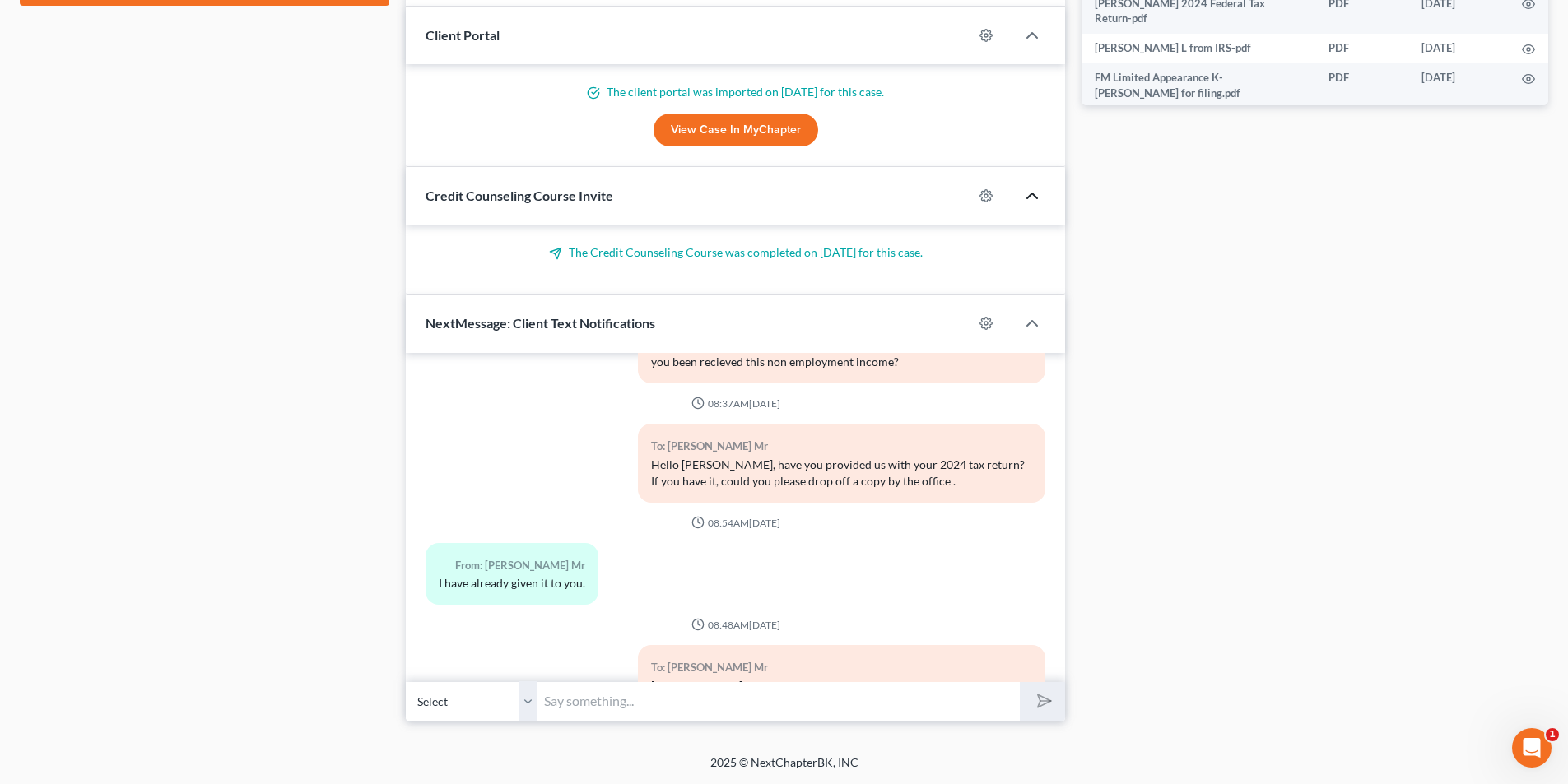
click at [537, 197] on span "Credit Counseling Course Invite" at bounding box center [519, 195] width 188 height 15
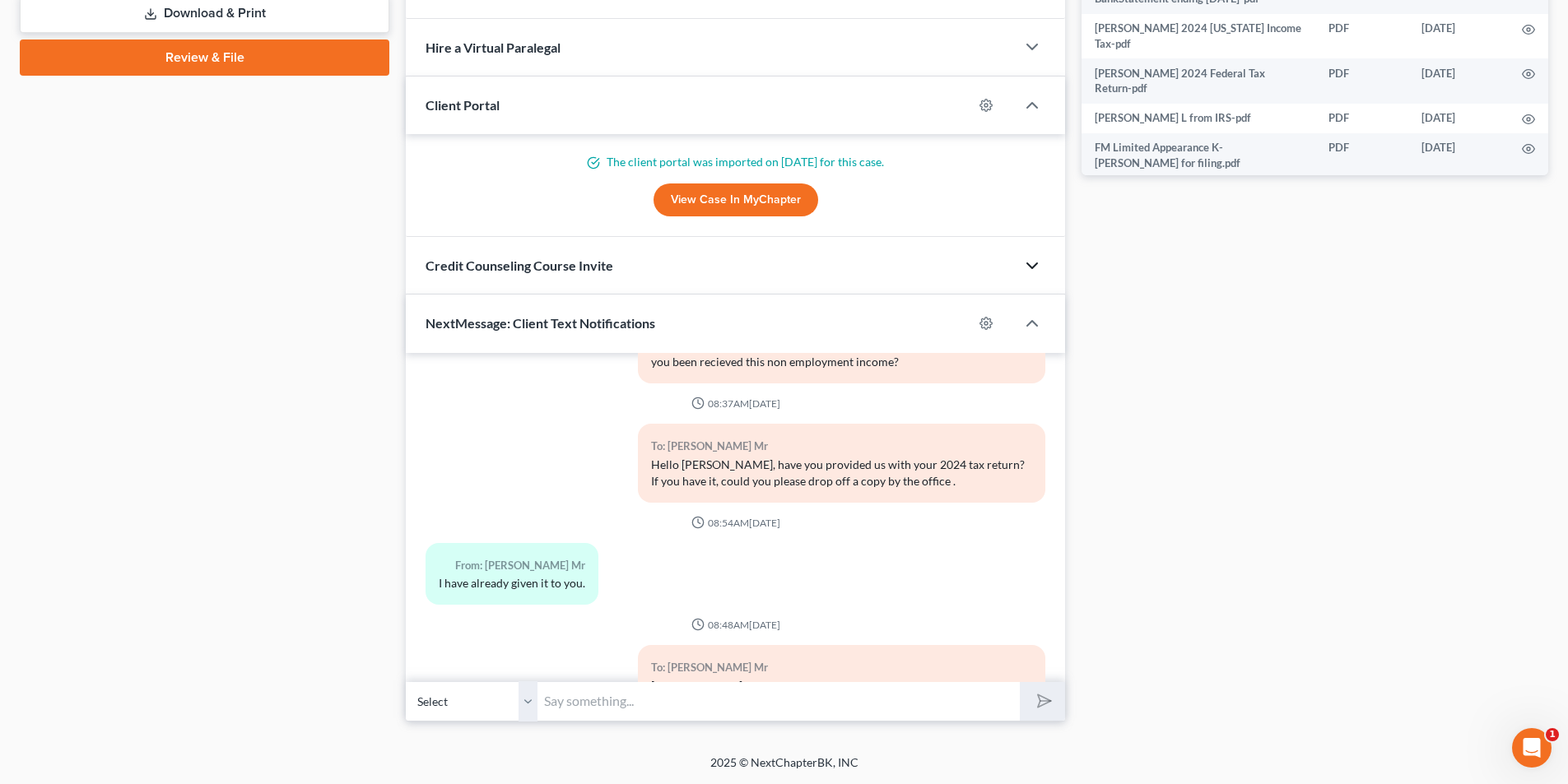
scroll to position [796, 0]
click at [561, 264] on span "Credit Counseling Course Invite" at bounding box center [519, 264] width 188 height 15
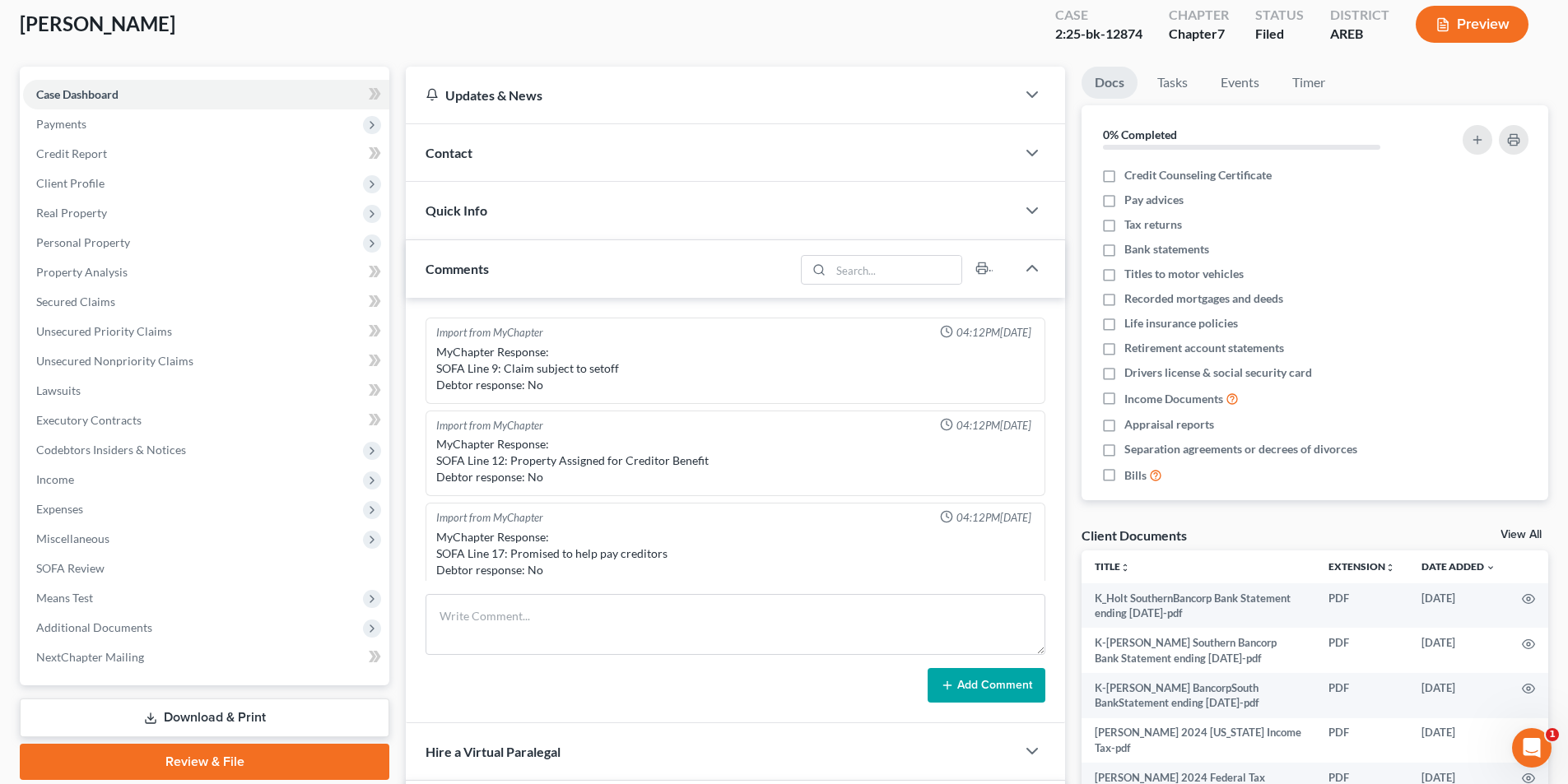
scroll to position [0, 0]
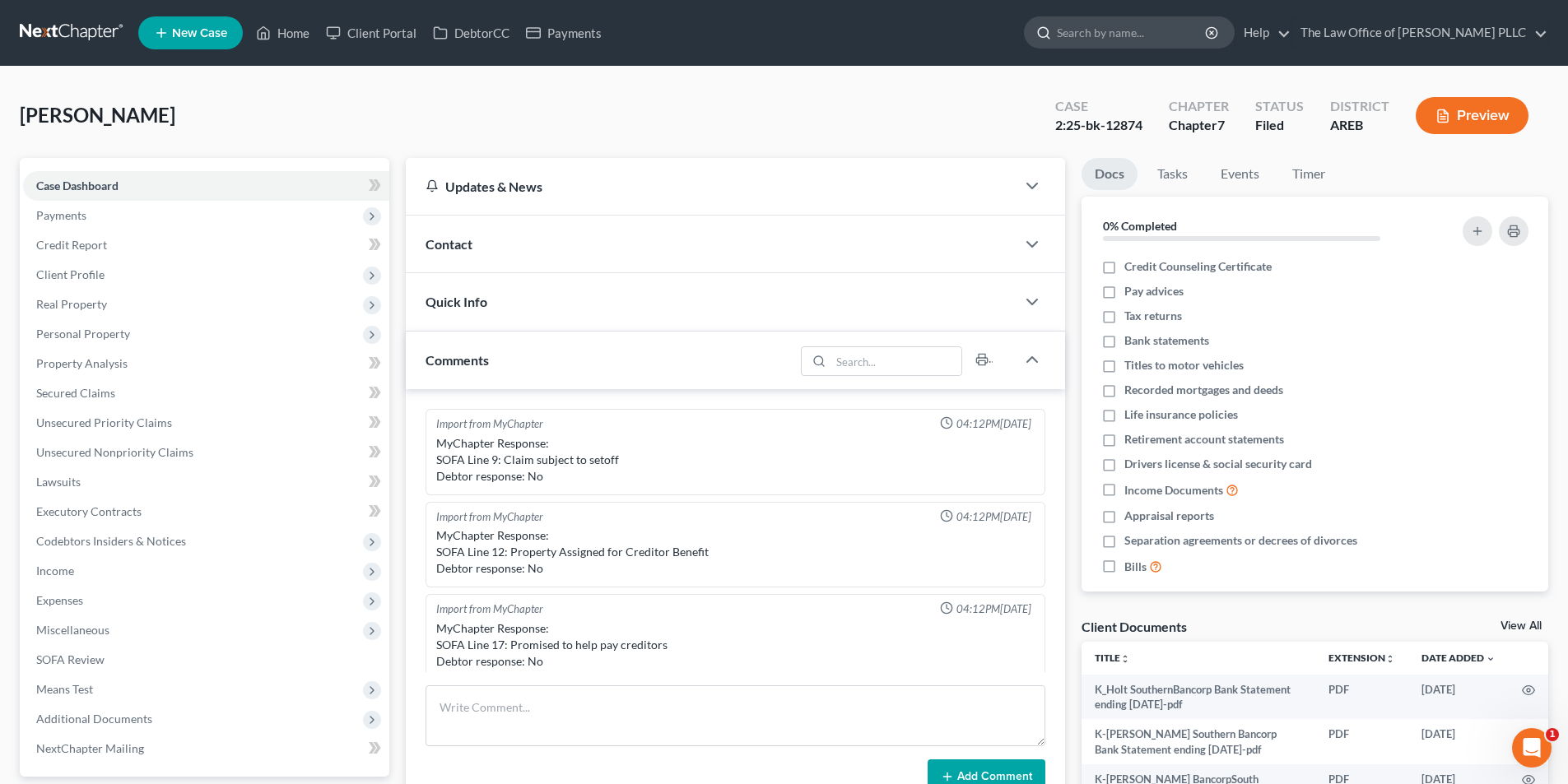
click at [1107, 30] on input "search" at bounding box center [1132, 32] width 150 height 31
type input "[PERSON_NAME]"
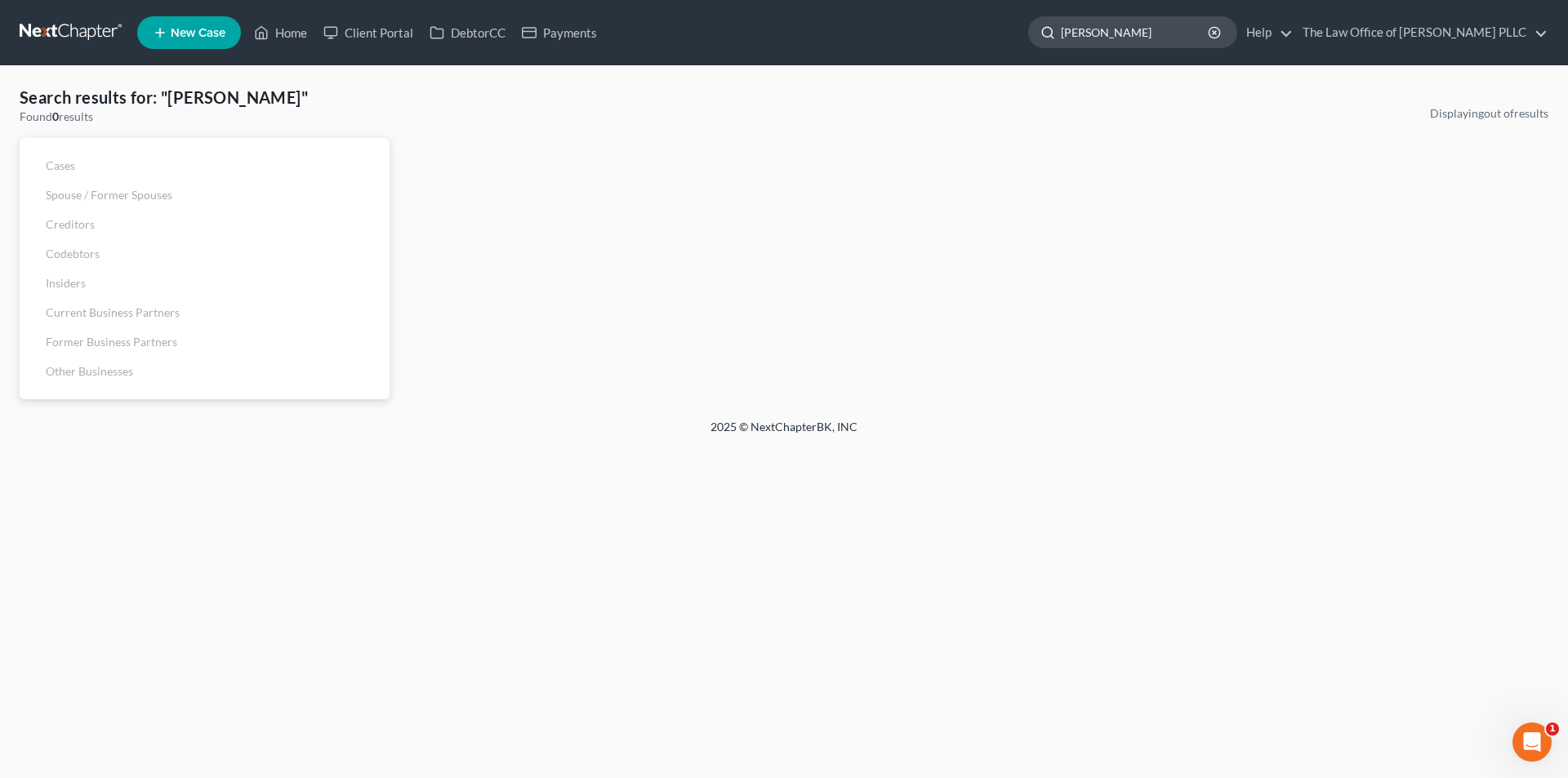
drag, startPoint x: 1155, startPoint y: 24, endPoint x: 1048, endPoint y: 20, distance: 107.1
click at [1026, 46] on ul "New Case Home Client Portal DebtorCC Payments [PERSON_NAME] - No Result - See a…" at bounding box center [842, 33] width 1411 height 43
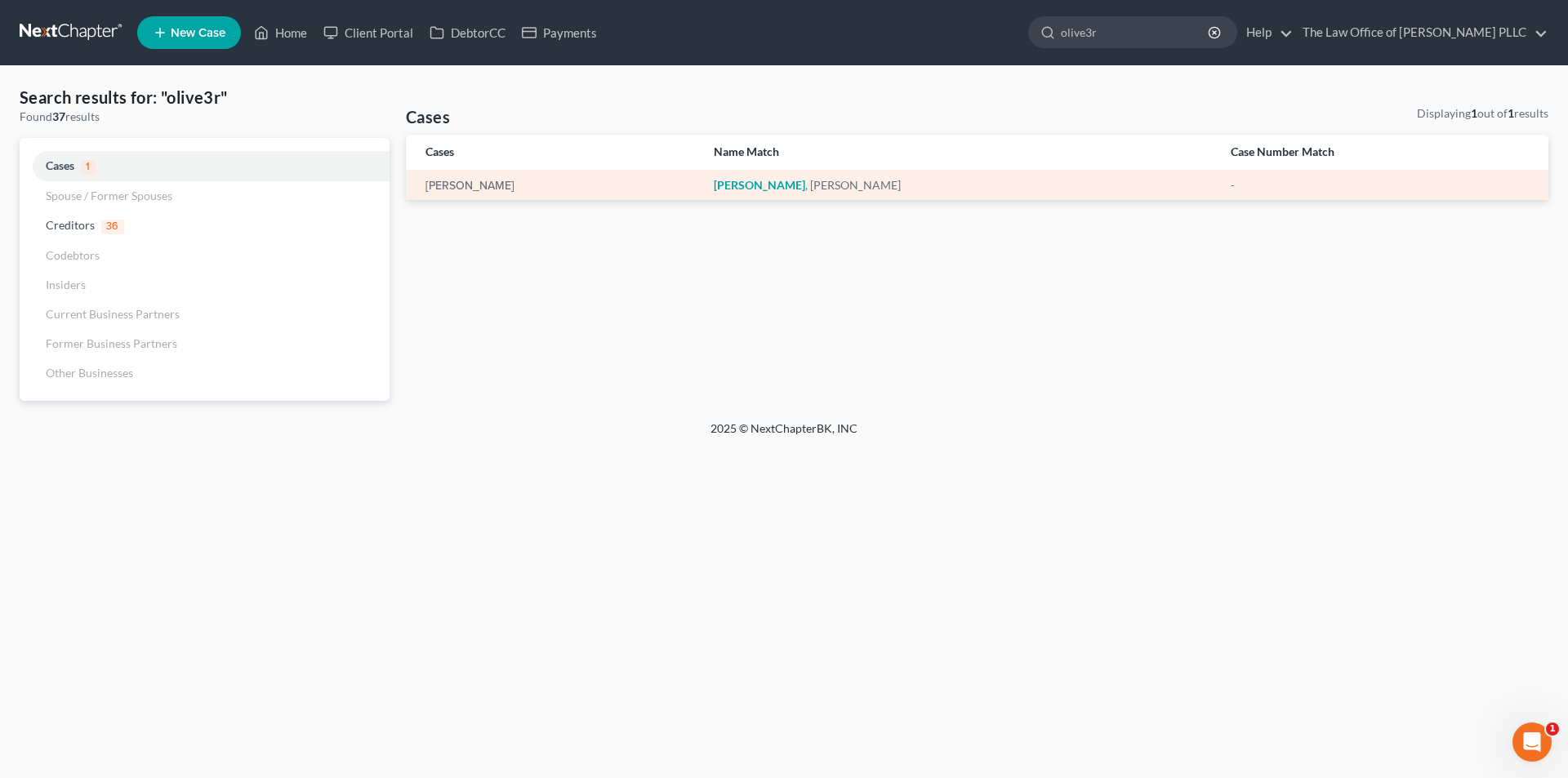
type input "olive3r"
click at [469, 194] on td "[PERSON_NAME]" at bounding box center [553, 185] width 295 height 30
click at [470, 191] on link "[PERSON_NAME]" at bounding box center [470, 186] width 89 height 12
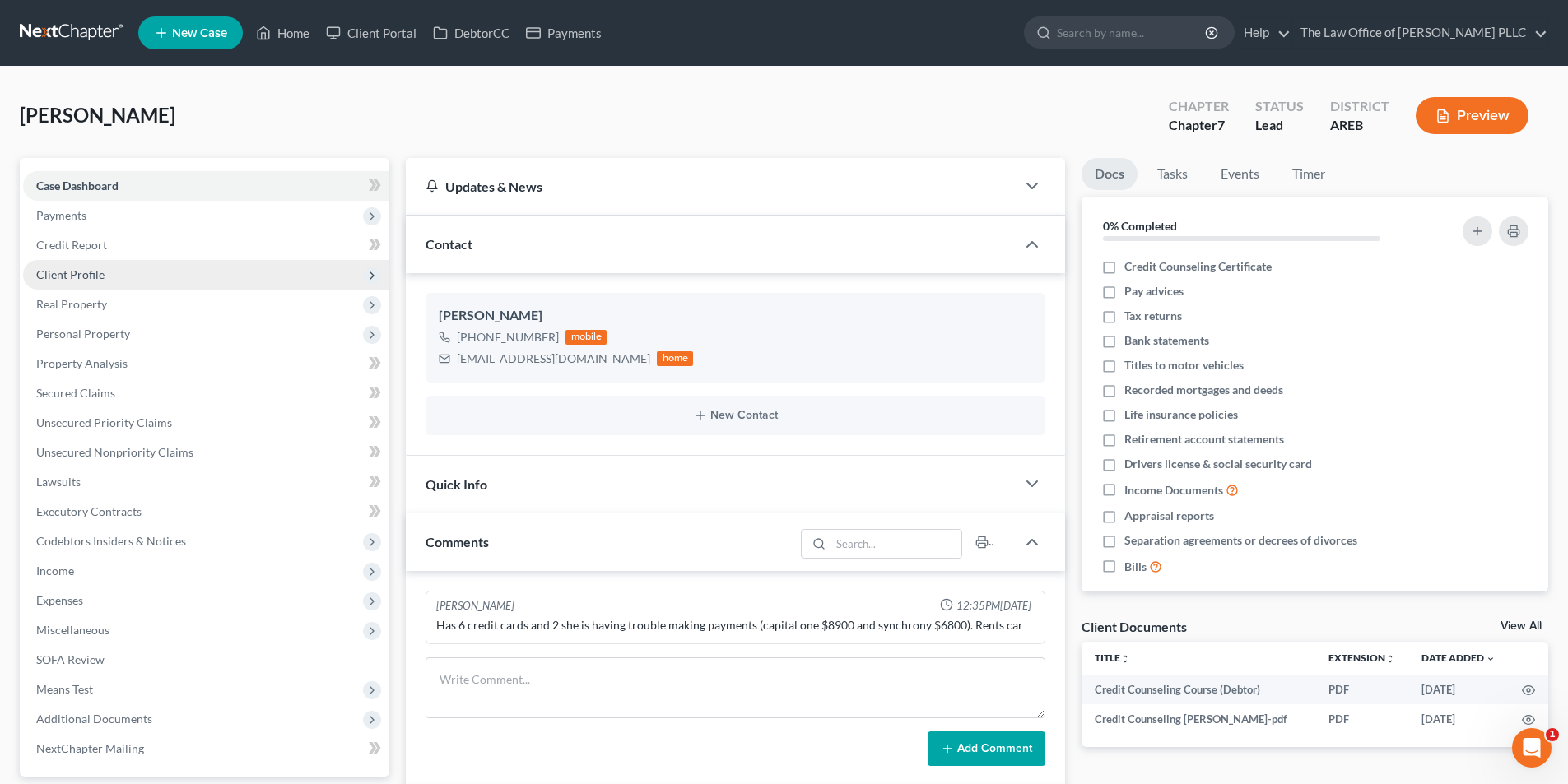
click at [82, 267] on span "Client Profile" at bounding box center [70, 274] width 68 height 14
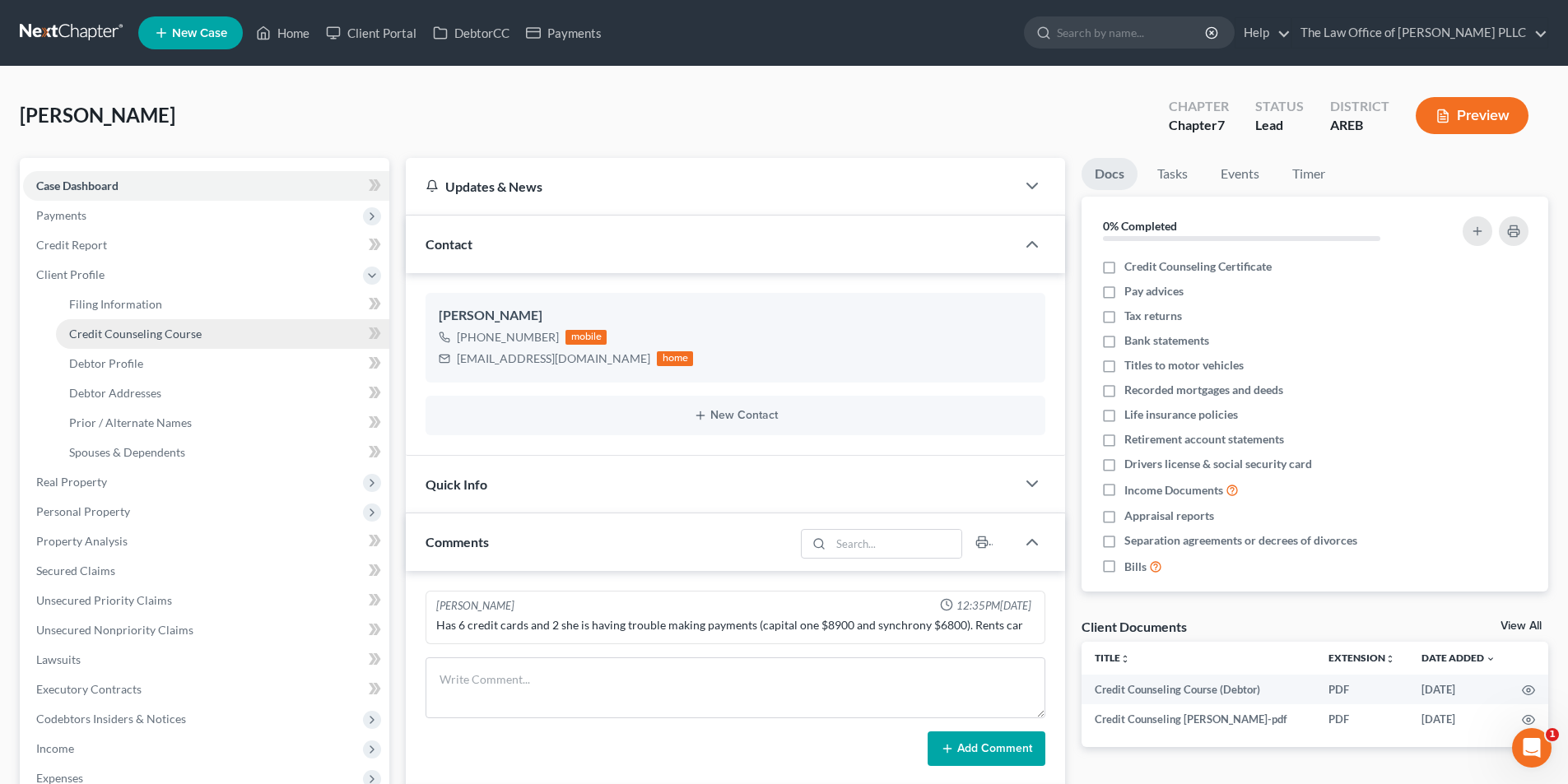
click at [122, 334] on span "Credit Counseling Course" at bounding box center [135, 334] width 132 height 14
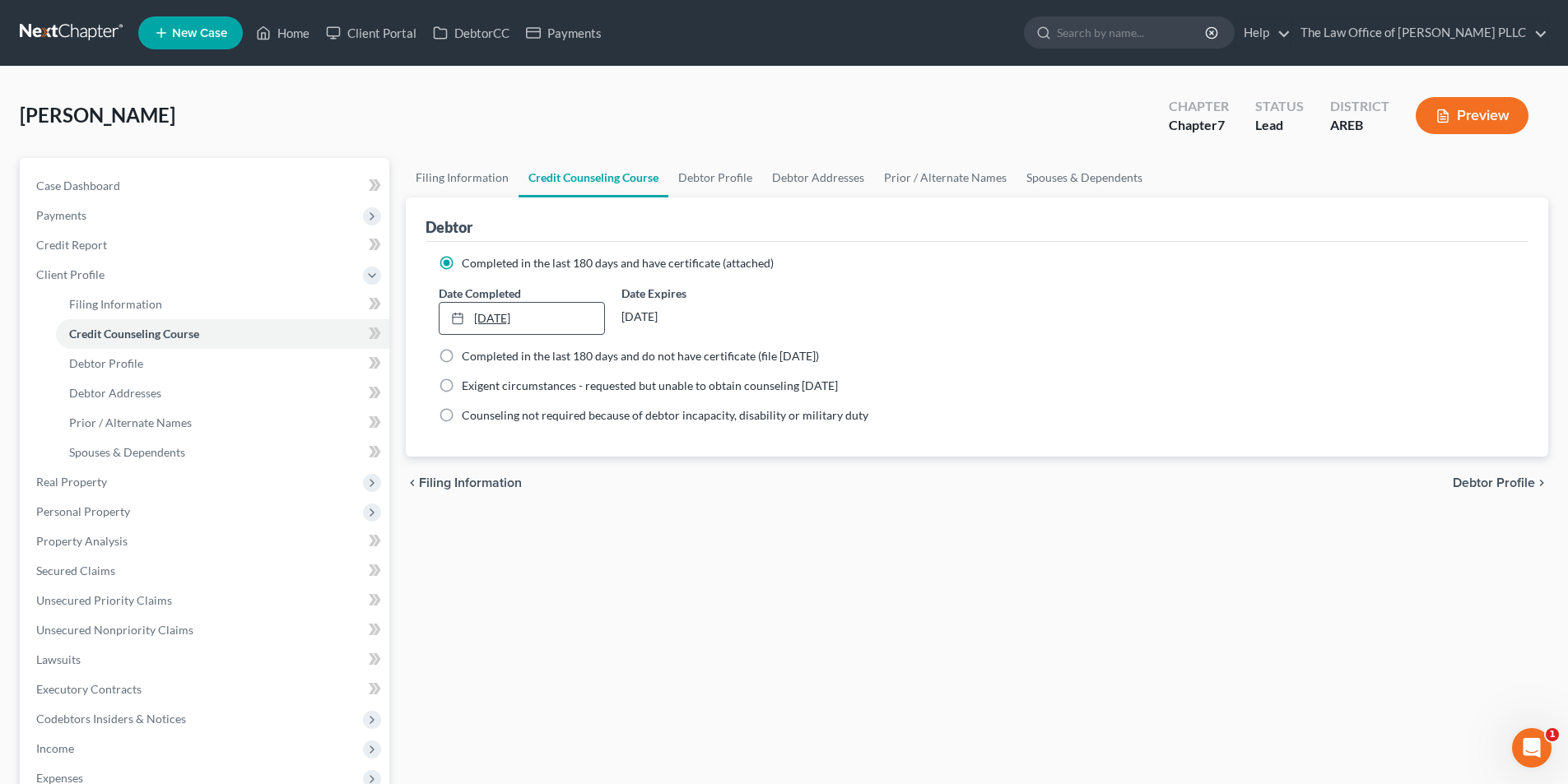
click at [461, 318] on icon at bounding box center [457, 318] width 13 height 13
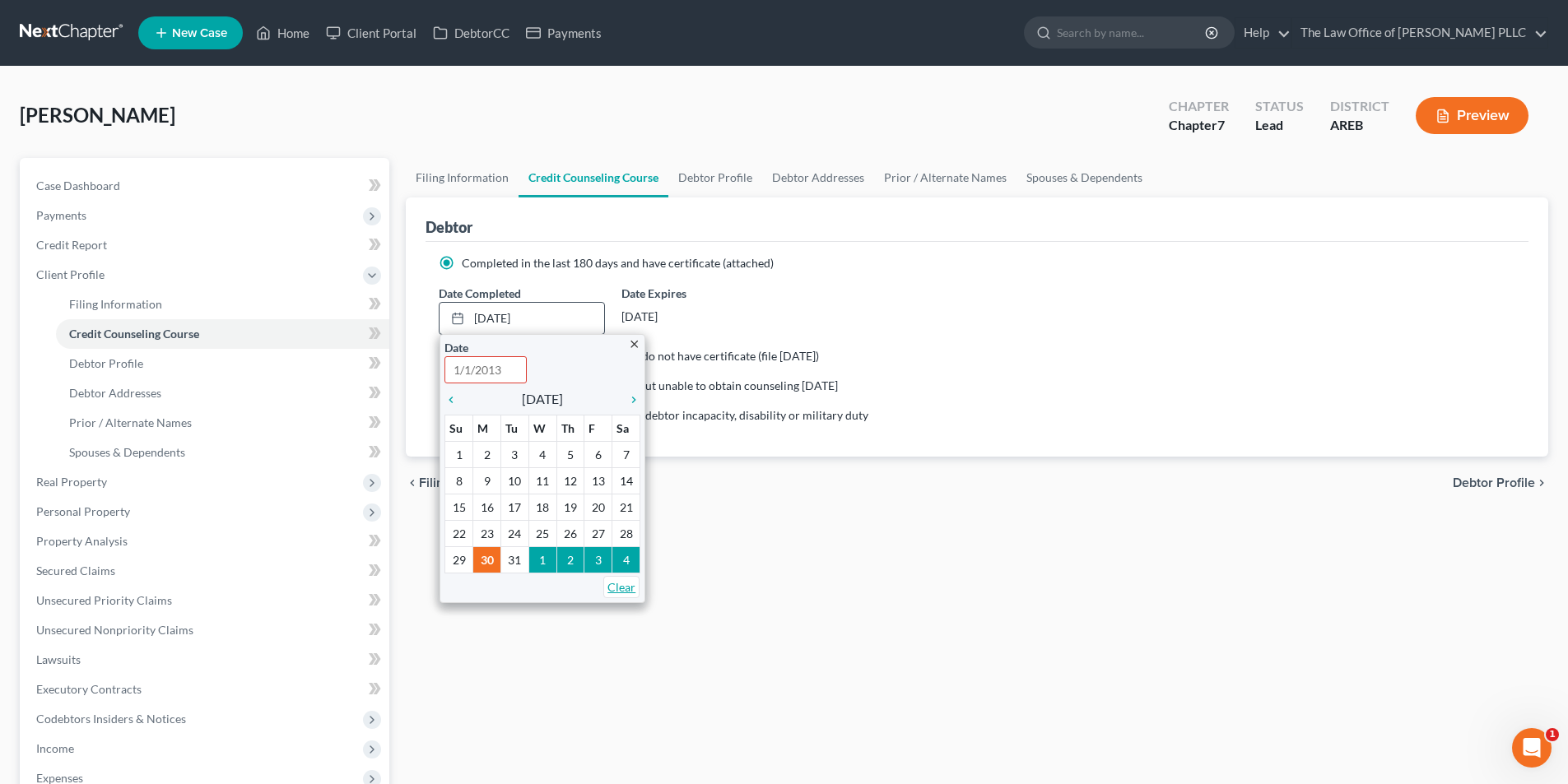
click at [623, 589] on link "Clear" at bounding box center [622, 587] width 36 height 22
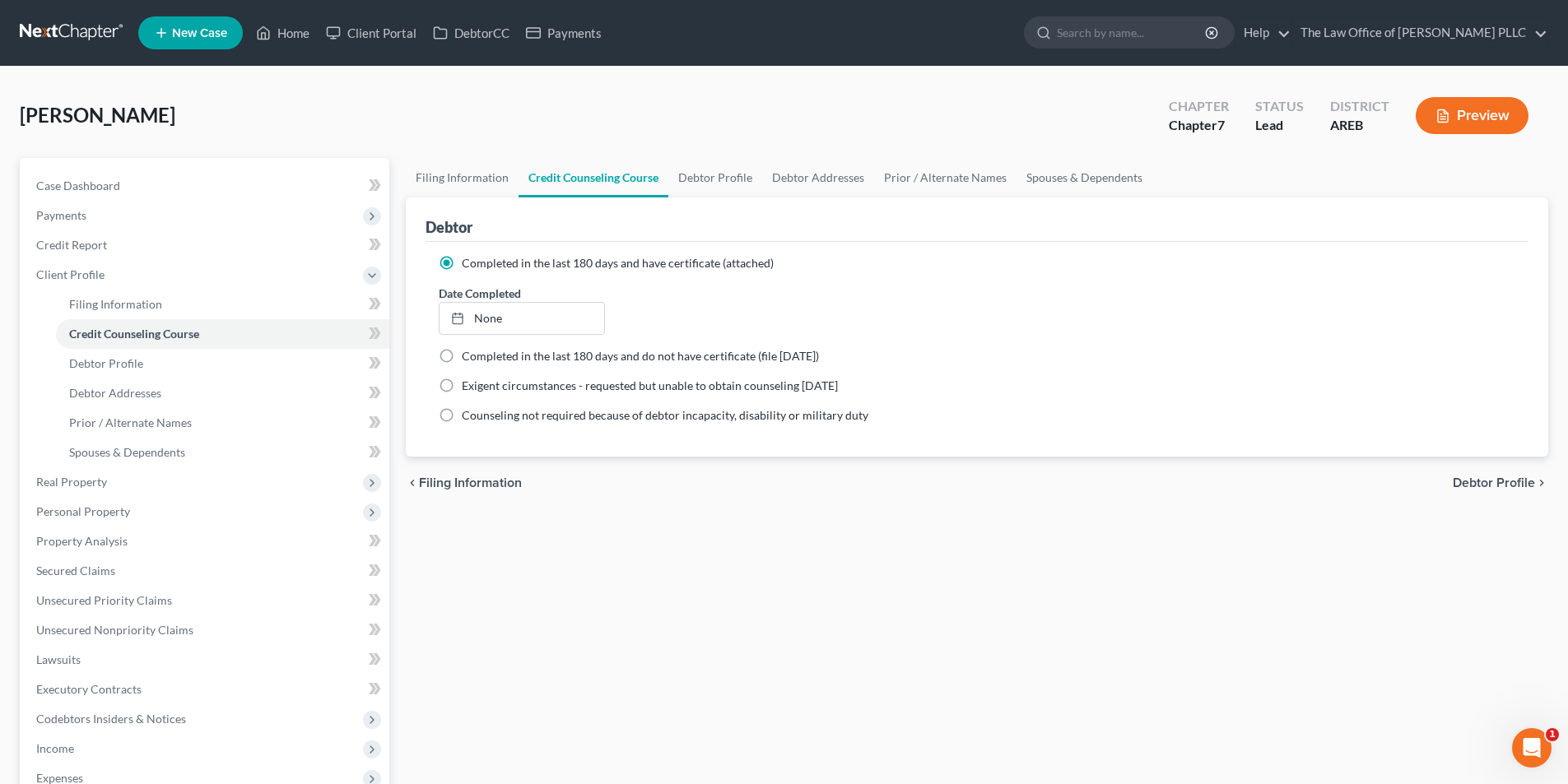
click at [461, 263] on label "Completed in the last 180 days and have certificate (attached)" at bounding box center [617, 263] width 312 height 16
click at [469, 263] on input "Completed in the last 180 days and have certificate (attached)" at bounding box center [474, 261] width 11 height 11
click at [461, 263] on label "Completed in the last 180 days and have certificate (attached)" at bounding box center [617, 263] width 312 height 16
click at [469, 263] on input "Completed in the last 180 days and have certificate (attached)" at bounding box center [474, 261] width 11 height 11
click at [461, 356] on label "Completed in the last 180 days and do not have certificate (file [DATE])" at bounding box center [640, 356] width 357 height 16
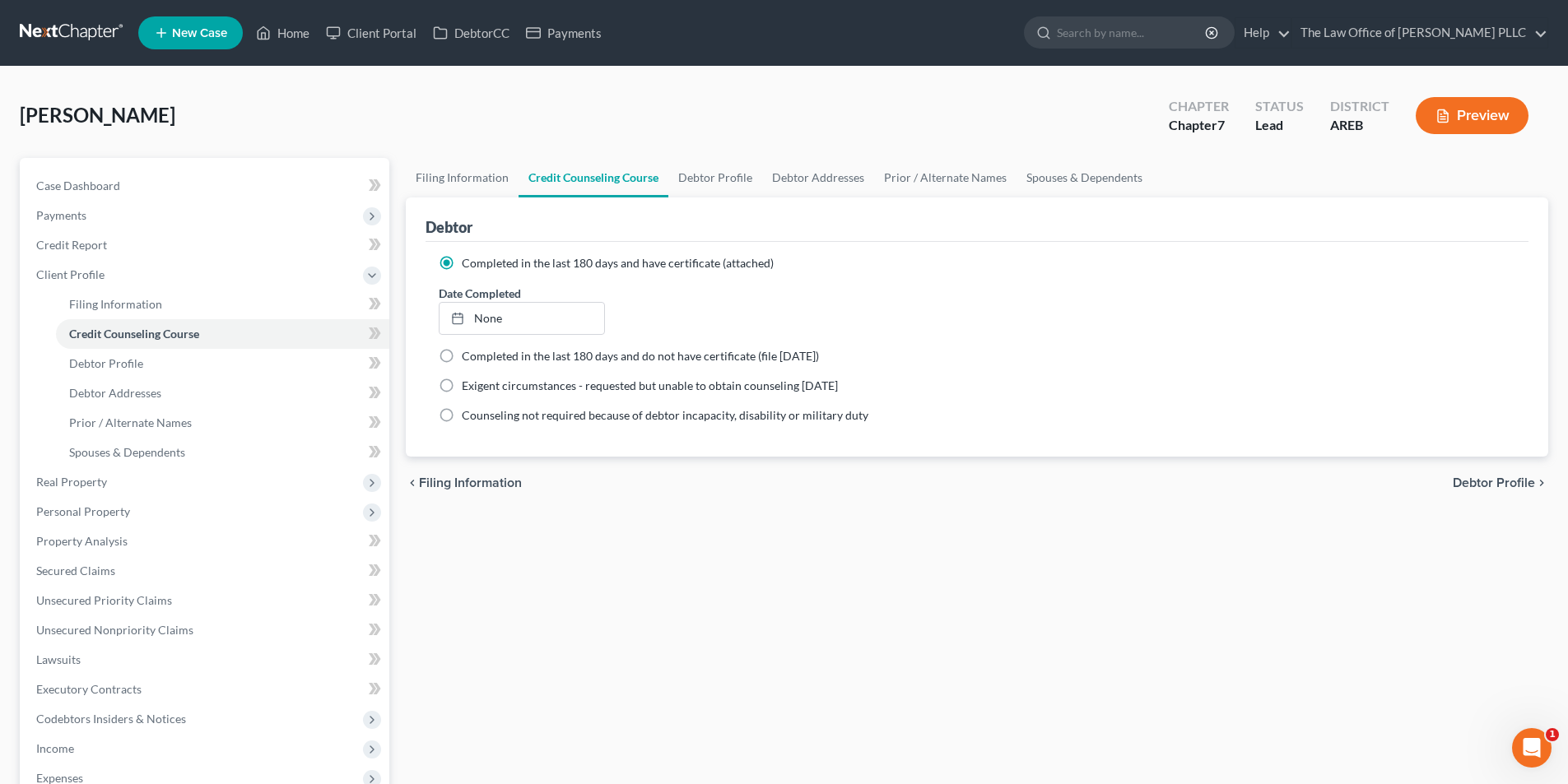
click at [469, 356] on input "Completed in the last 180 days and do not have certificate (file [DATE])" at bounding box center [474, 353] width 11 height 11
radio input "true"
radio input "false"
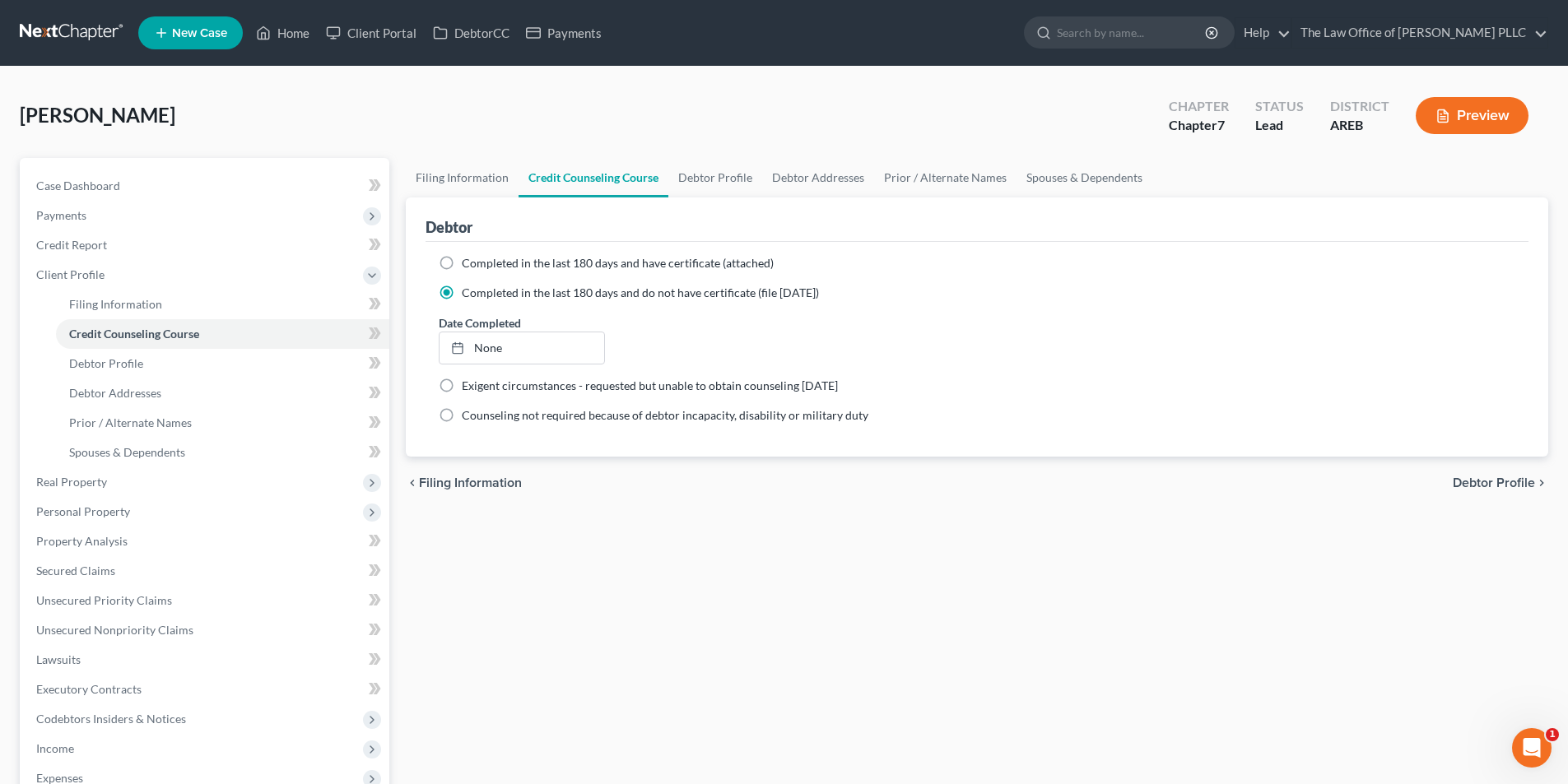
click at [461, 380] on label "Exigent circumstances - requested but unable to obtain counseling [DATE]" at bounding box center [650, 386] width 376 height 16
click at [469, 380] on input "Exigent circumstances - requested but unable to obtain counseling [DATE]" at bounding box center [474, 383] width 11 height 11
radio input "true"
radio input "false"
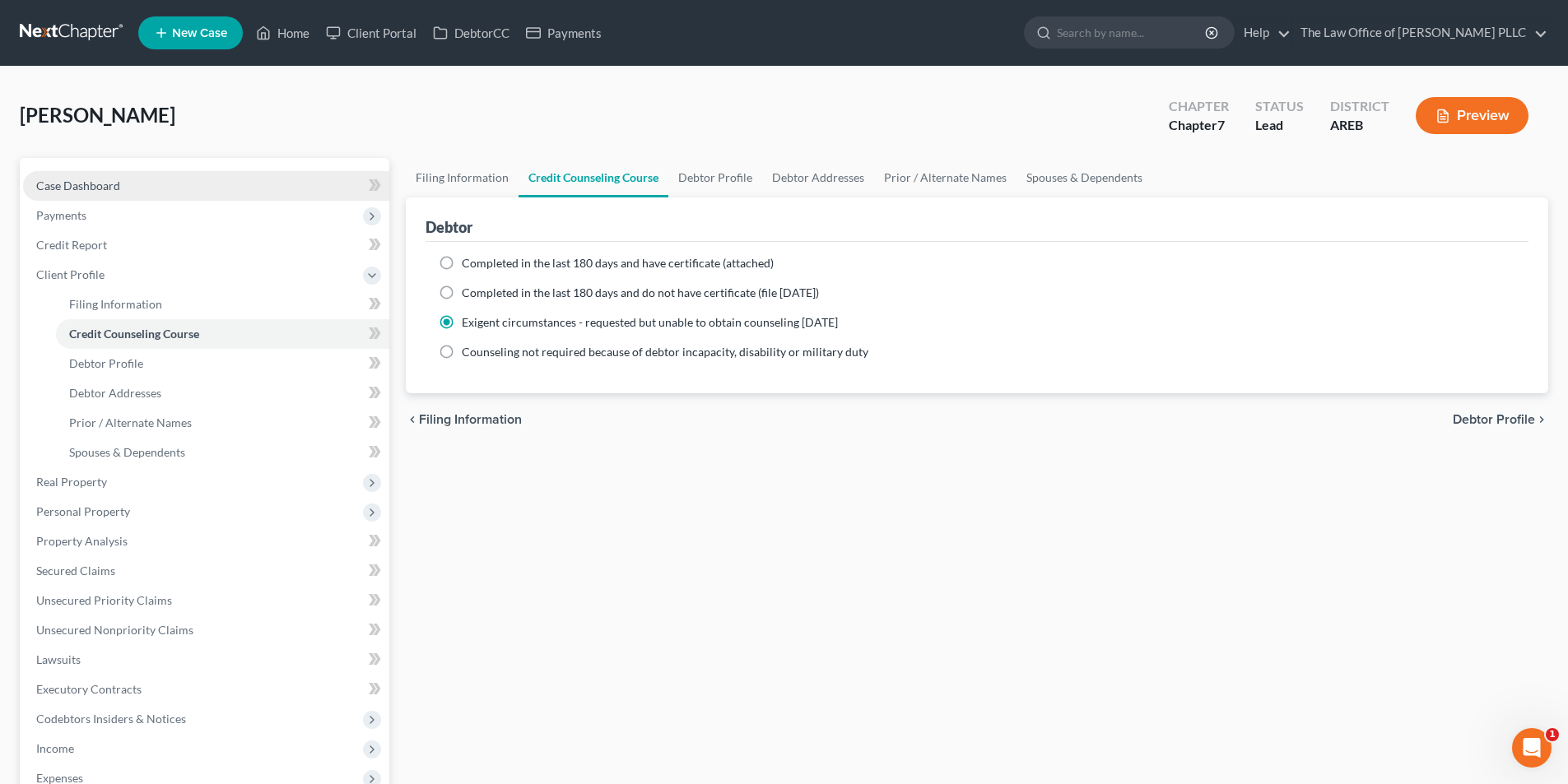
click at [98, 180] on span "Case Dashboard" at bounding box center [77, 186] width 84 height 14
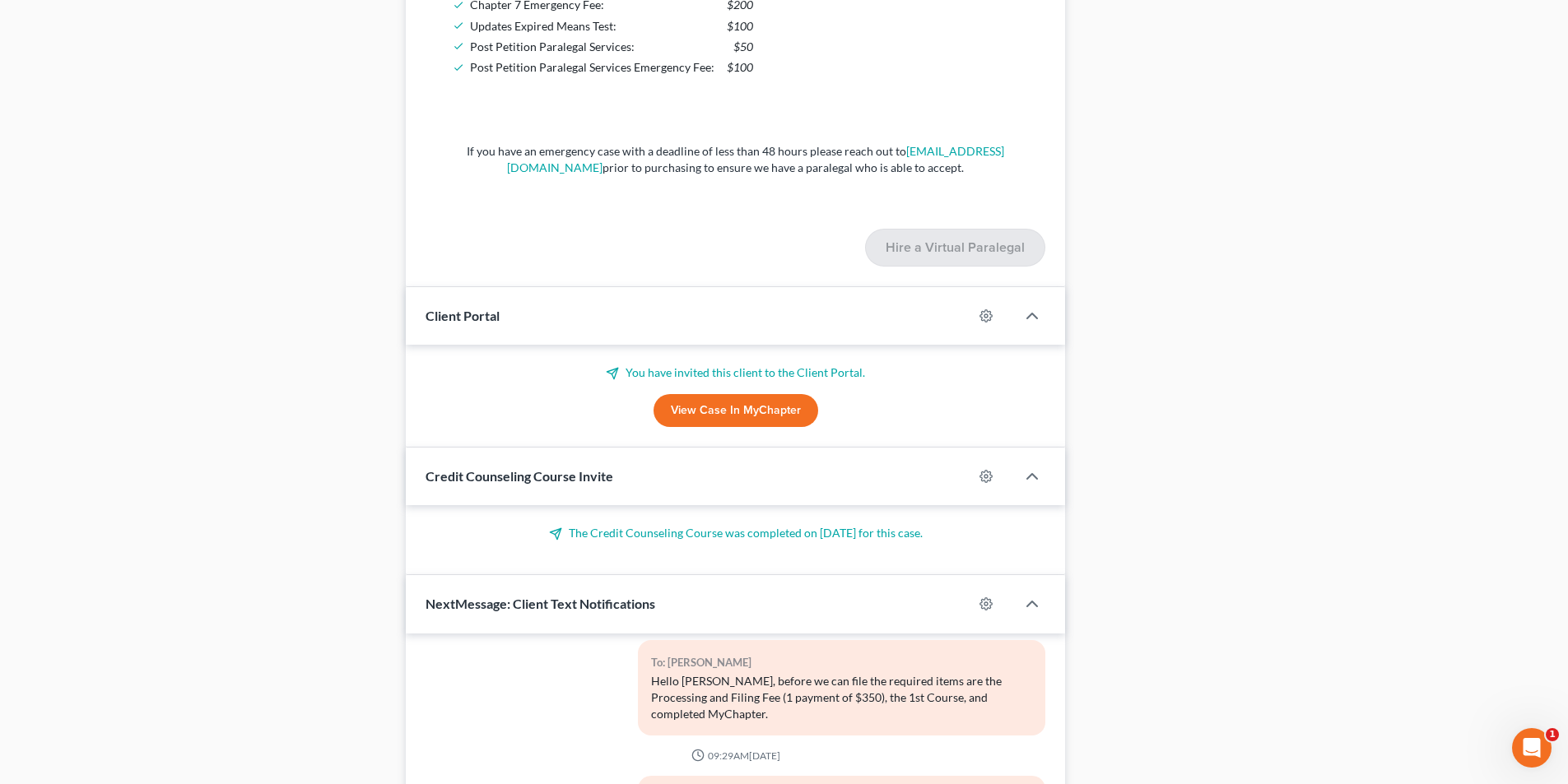
scroll to position [1316, 0]
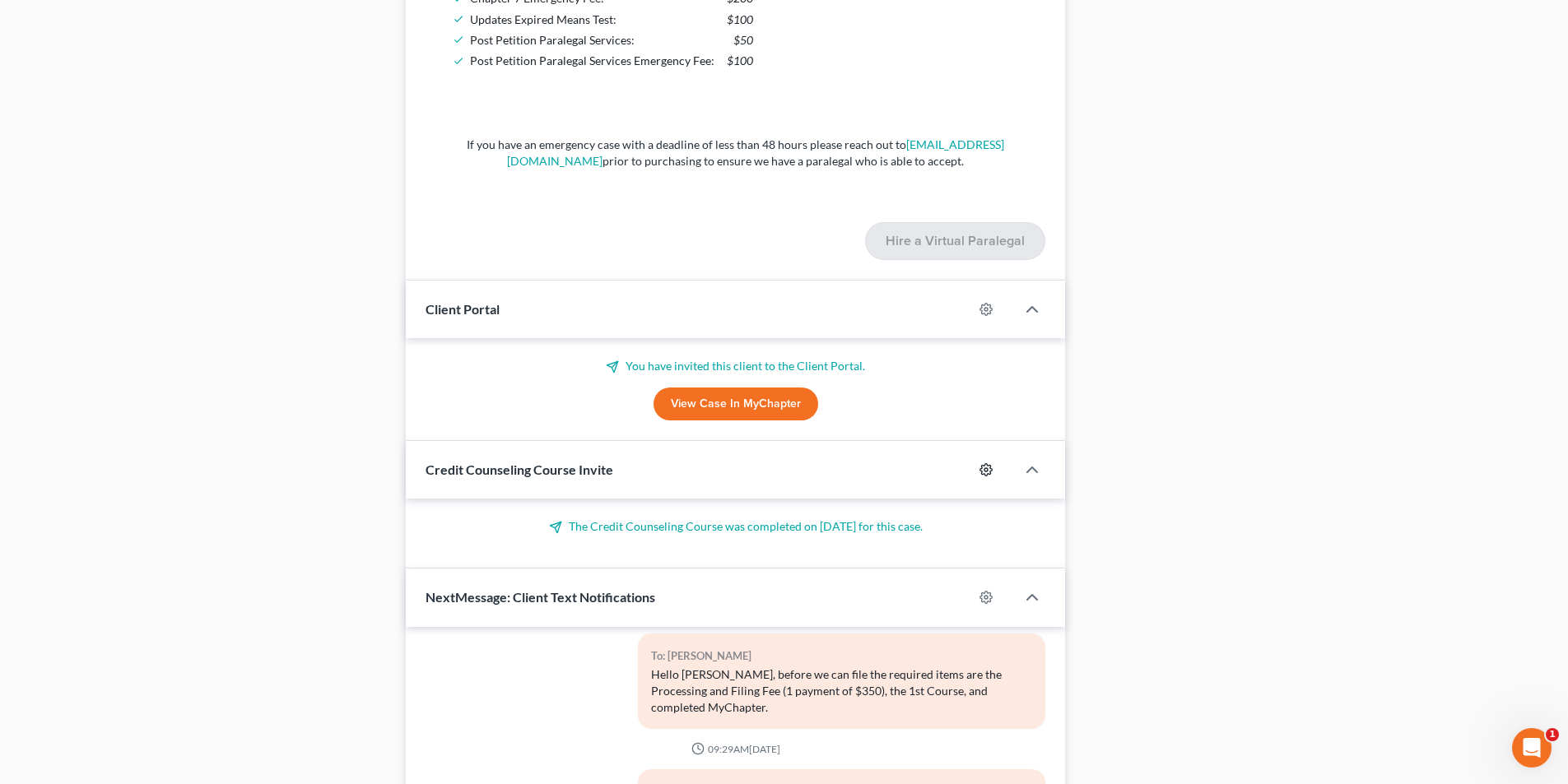
click at [984, 469] on circle "button" at bounding box center [986, 470] width 4 height 4
select select "0"
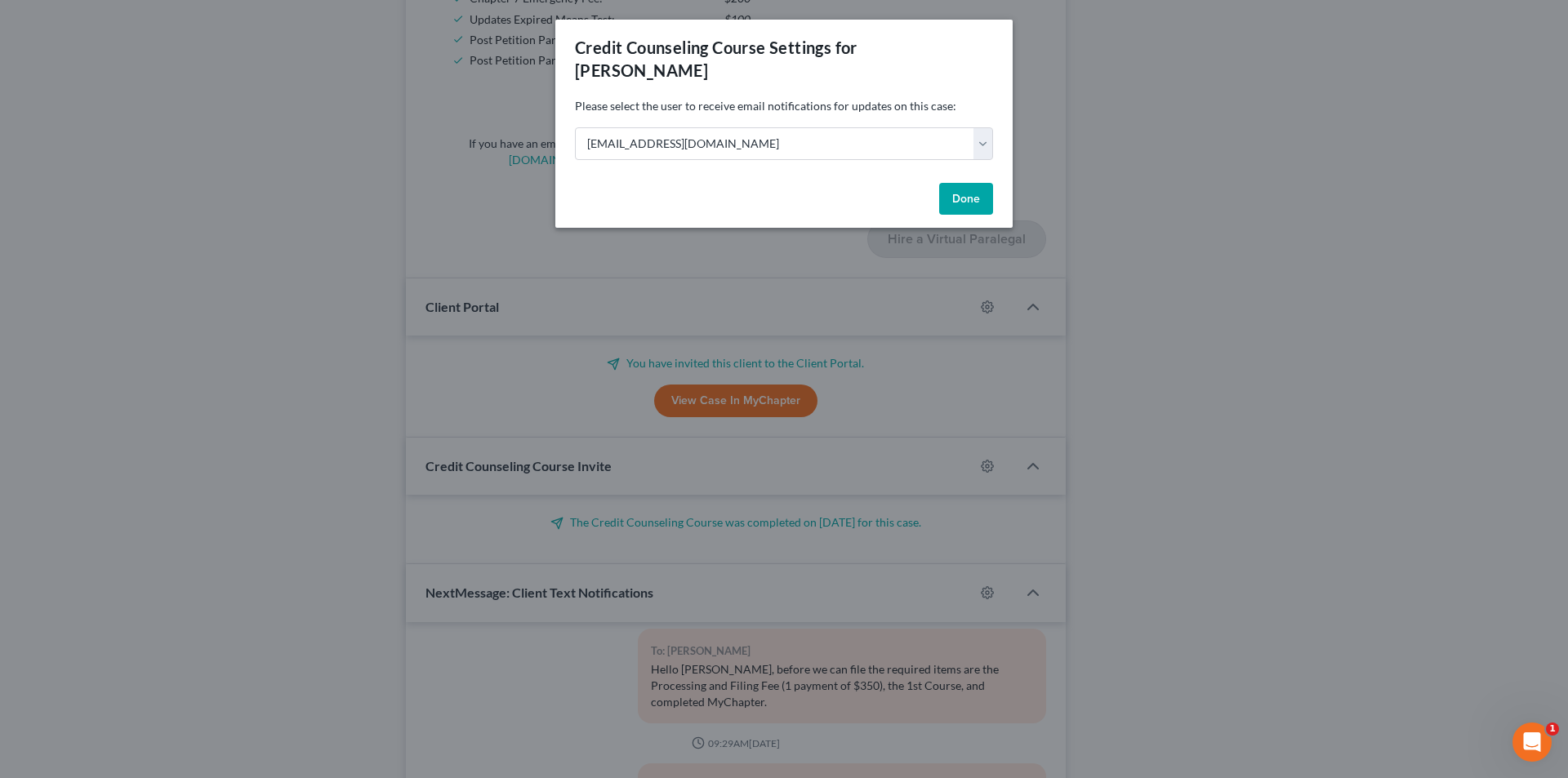
click at [981, 183] on button "Done" at bounding box center [966, 199] width 54 height 33
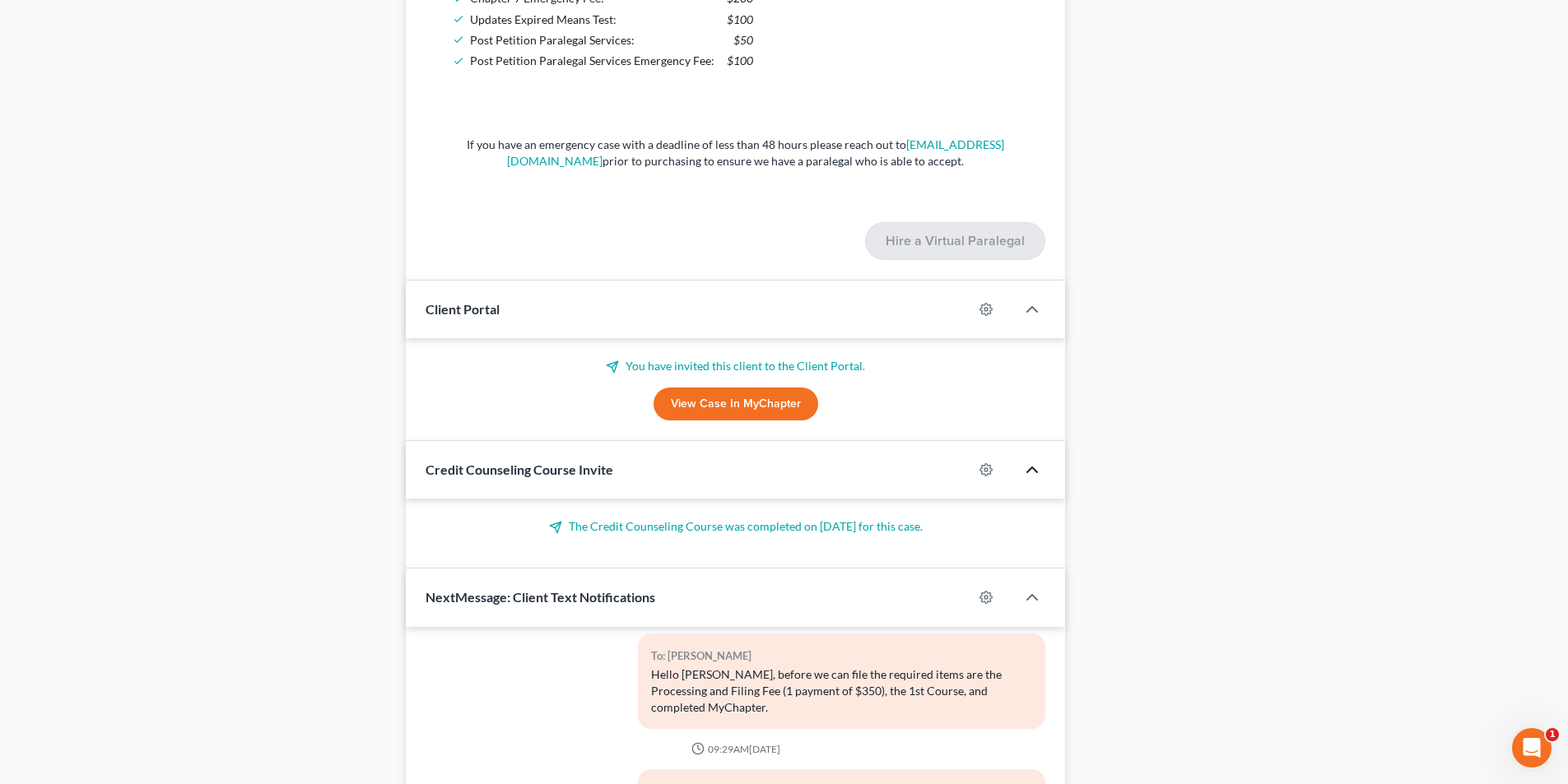
click at [1024, 466] on icon "button" at bounding box center [1032, 469] width 20 height 20
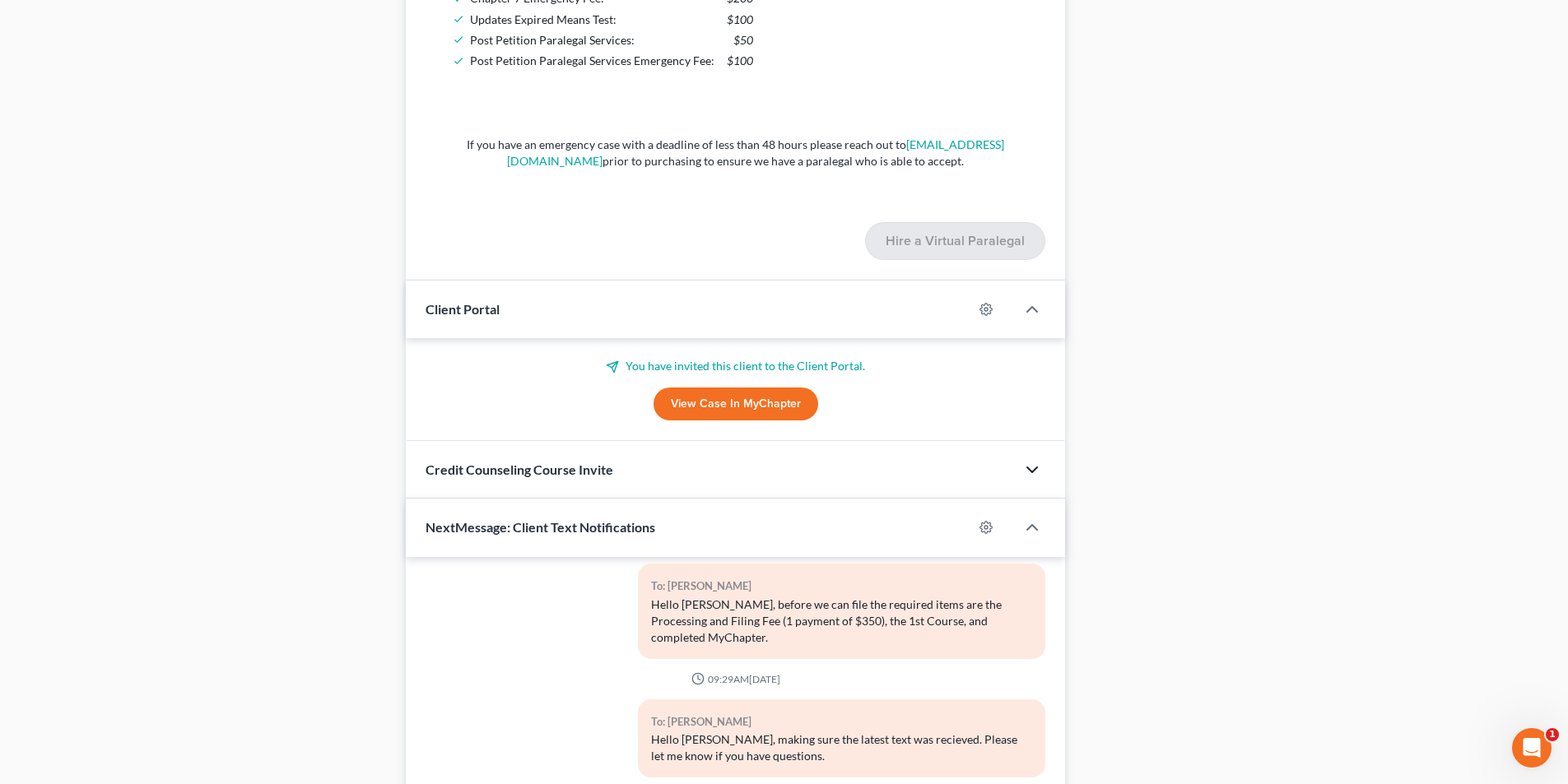
click at [1029, 468] on polyline "button" at bounding box center [1032, 469] width 10 height 4
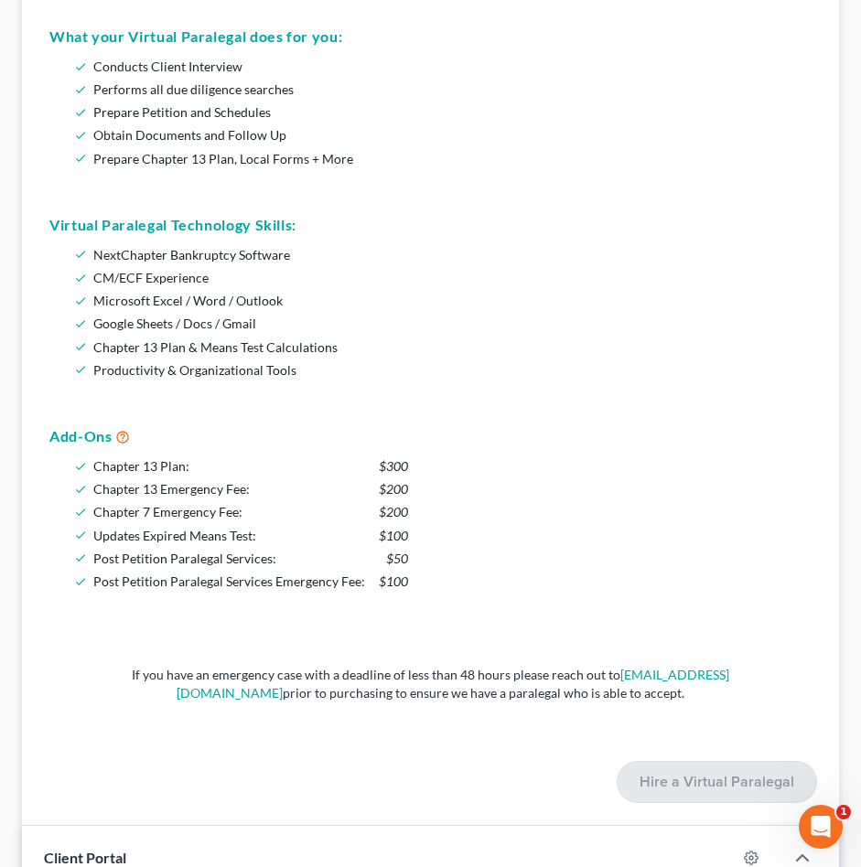
scroll to position [3581, 0]
